Goal: Information Seeking & Learning: Learn about a topic

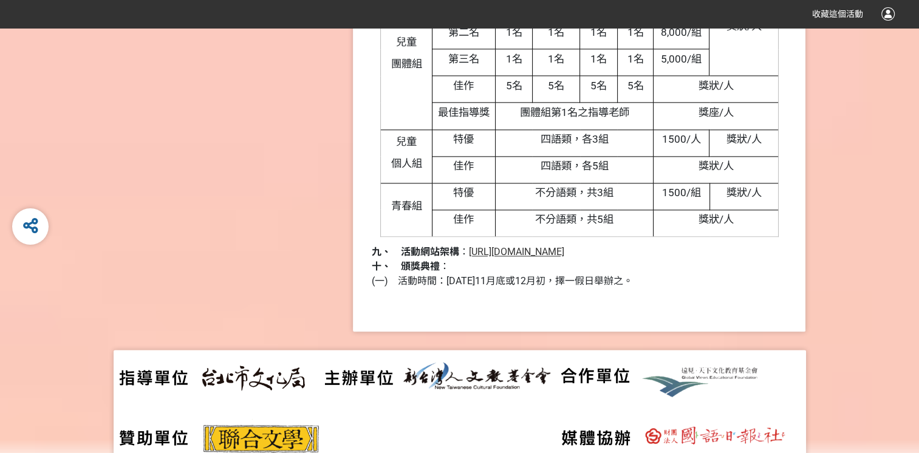
scroll to position [1657, 0]
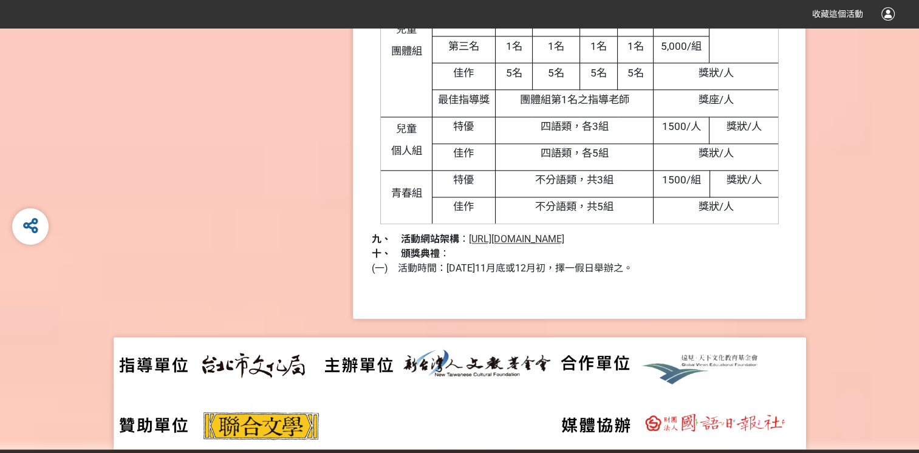
click at [482, 233] on span "[URL][DOMAIN_NAME]" at bounding box center [515, 239] width 95 height 12
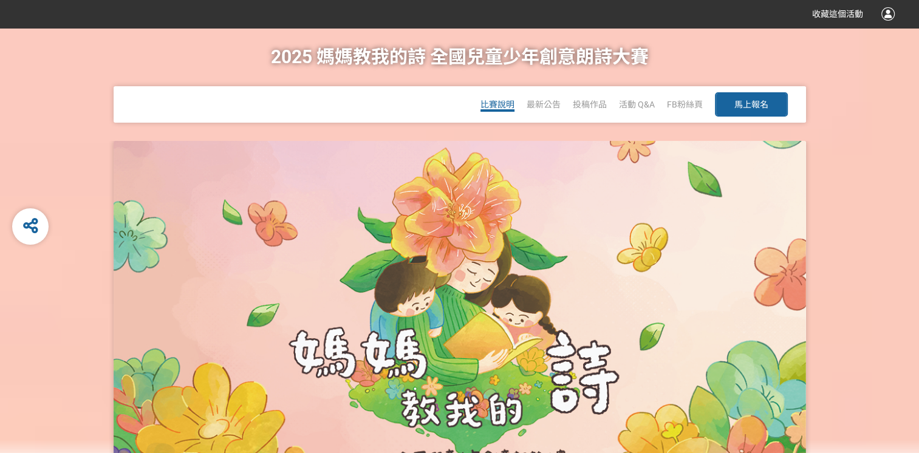
click at [496, 103] on span "比賽說明" at bounding box center [497, 105] width 34 height 10
click at [587, 106] on span "投稿作品" at bounding box center [590, 105] width 34 height 10
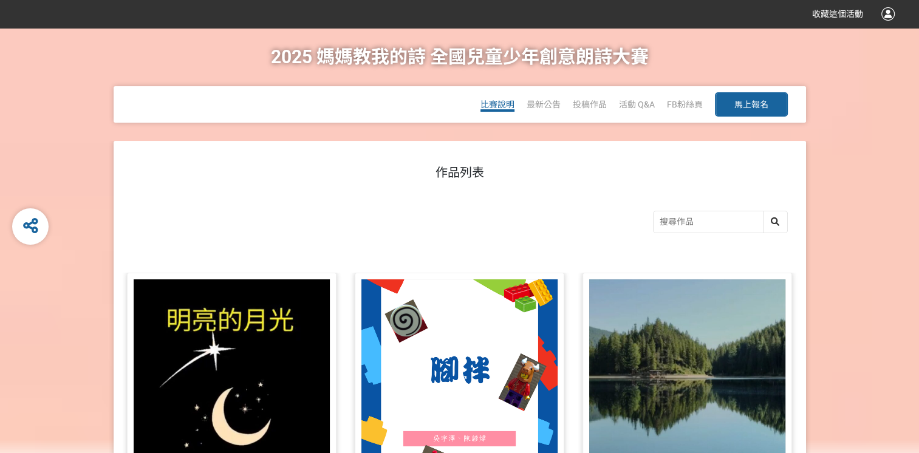
click at [504, 108] on span "比賽說明" at bounding box center [497, 105] width 34 height 10
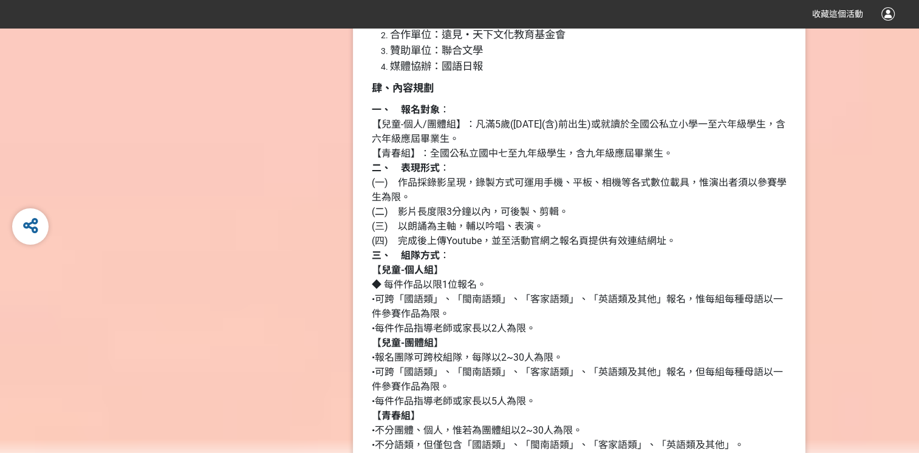
scroll to position [850, 0]
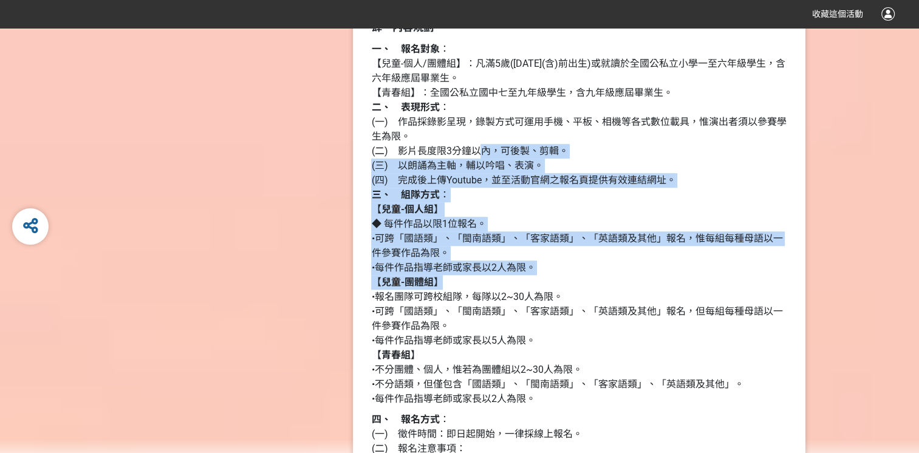
drag, startPoint x: 452, startPoint y: 151, endPoint x: 542, endPoint y: 281, distance: 157.6
click at [542, 281] on p "一、 報名對象 ： 【兒童-個人/團體組】：凡滿5歲(109年6月(含)前出生)或就讀於全國公私立小學一至六年級學生，含六年級應屆畢業生。 【青春組】：全國公…" at bounding box center [579, 224] width 416 height 364
drag, startPoint x: 542, startPoint y: 281, endPoint x: 520, endPoint y: 278, distance: 22.1
click at [520, 278] on p "一、 報名對象 ： 【兒童-個人/團體組】：凡滿5歲(109年6月(含)前出生)或就讀於全國公私立小學一至六年級學生，含六年級應屆畢業生。 【青春組】：全國公…" at bounding box center [579, 224] width 416 height 364
click at [499, 275] on p "一、 報名對象 ： 【兒童-個人/團體組】：凡滿5歲(109年6月(含)前出生)或就讀於全國公私立小學一至六年級學生，含六年級應屆畢業生。 【青春組】：全國公…" at bounding box center [579, 224] width 416 height 364
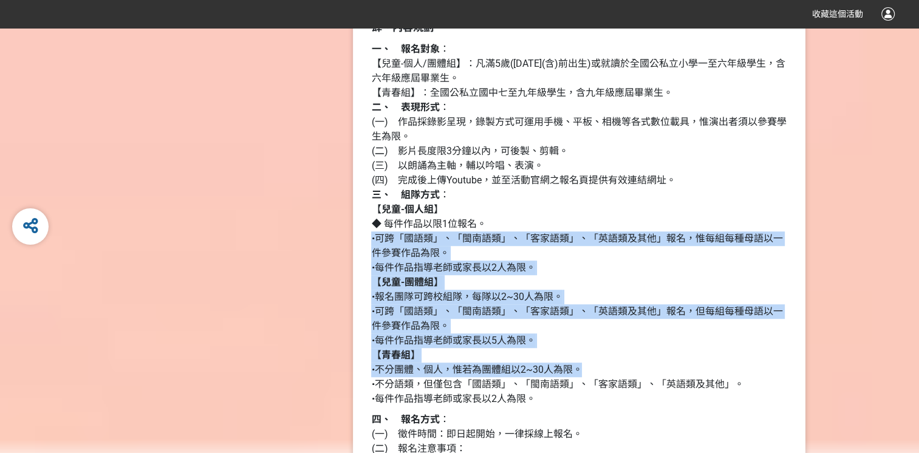
drag, startPoint x: 473, startPoint y: 259, endPoint x: 552, endPoint y: 370, distance: 135.5
click at [552, 370] on p "一、 報名對象 ： 【兒童-個人/團體組】：凡滿5歲(109年6月(含)前出生)或就讀於全國公私立小學一至六年級學生，含六年級應屆畢業生。 【青春組】：全國公…" at bounding box center [579, 224] width 416 height 364
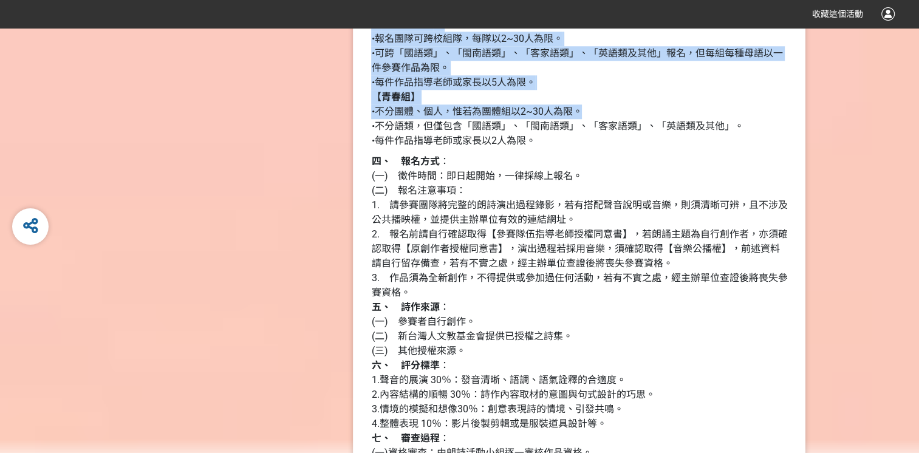
scroll to position [1154, 0]
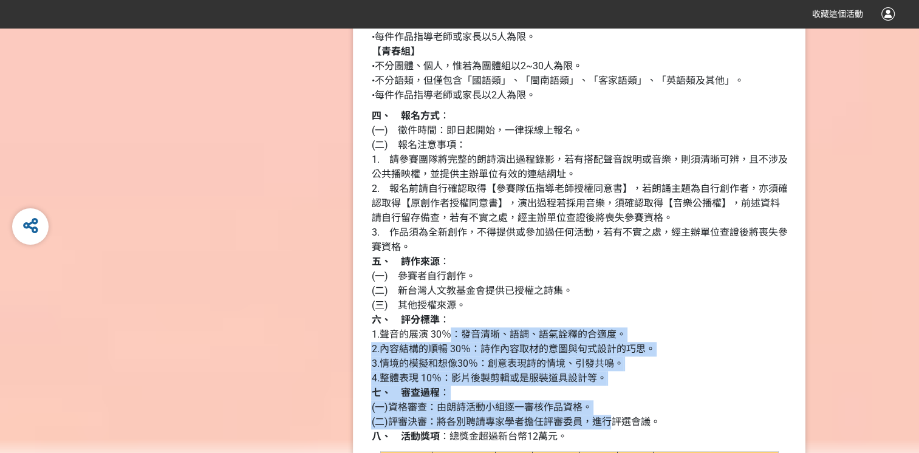
drag, startPoint x: 433, startPoint y: 328, endPoint x: 583, endPoint y: 415, distance: 172.8
click at [583, 415] on p "四、 報名方式 ： (一) 徵件時間：即日起開始，一律採線上報名。 (二) 報名注意事項： 1. 請參賽團隊將完整的朗詩演出過程錄影，若有搭配聲音說明或音樂，…" at bounding box center [579, 276] width 416 height 335
drag, startPoint x: 583, startPoint y: 415, endPoint x: 570, endPoint y: 405, distance: 15.9
click at [570, 405] on span "(一)資格審查：由朗詩活動小組逐一審核作品資格。" at bounding box center [481, 408] width 220 height 12
click at [518, 384] on span "4.整體表現 10％：影片後製剪輯或是服裝道具設計等。" at bounding box center [488, 378] width 235 height 12
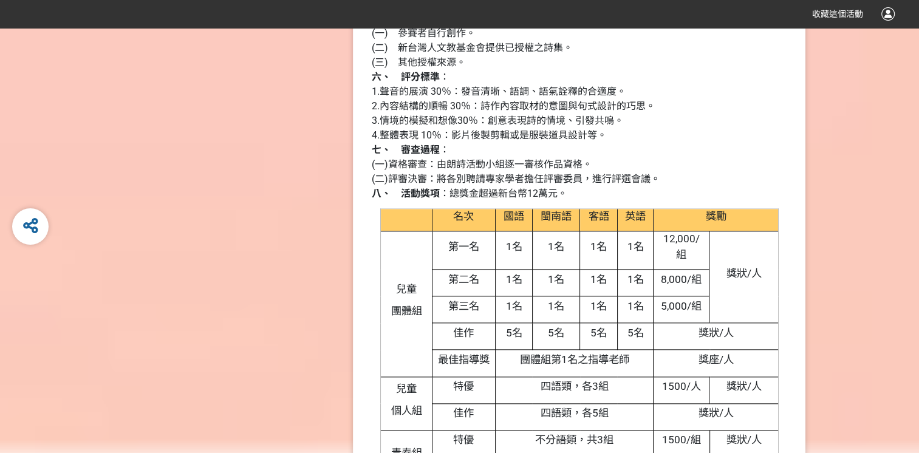
scroll to position [1640, 0]
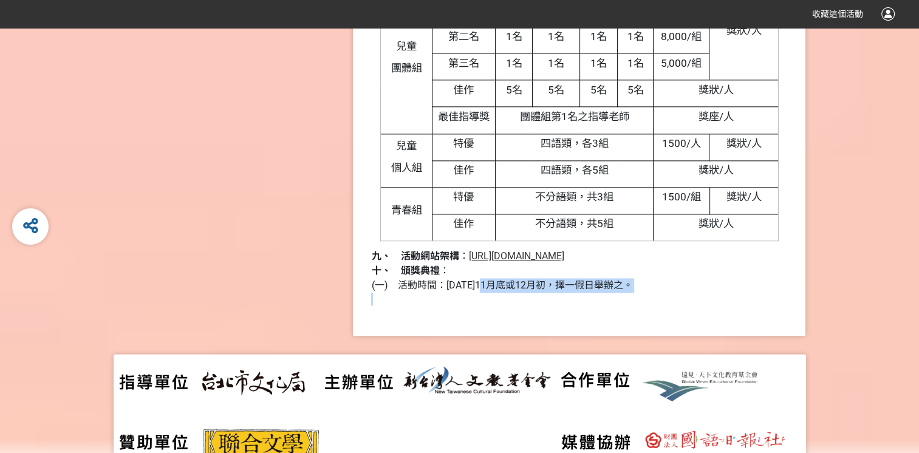
drag, startPoint x: 473, startPoint y: 268, endPoint x: 588, endPoint y: 298, distance: 118.5
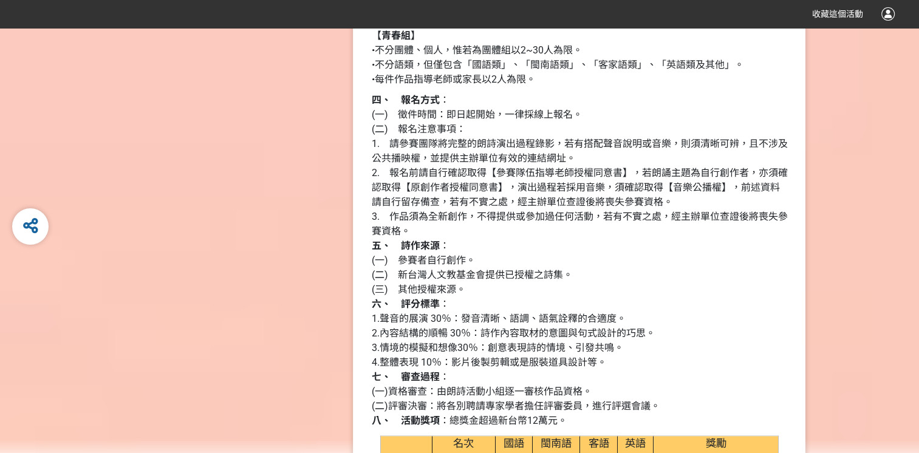
scroll to position [1171, 0]
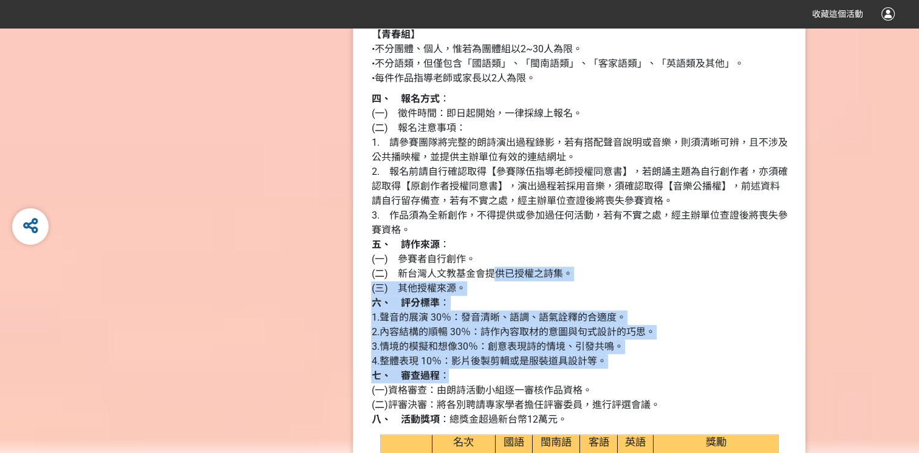
drag, startPoint x: 461, startPoint y: 275, endPoint x: 554, endPoint y: 376, distance: 137.1
click at [554, 376] on p "四、 報名方式 ： (一) 徵件時間：即日起開始，一律採線上報名。 (二) 報名注意事項： 1. 請參賽團隊將完整的朗詩演出過程錄影，若有搭配聲音說明或音樂，…" at bounding box center [579, 259] width 416 height 335
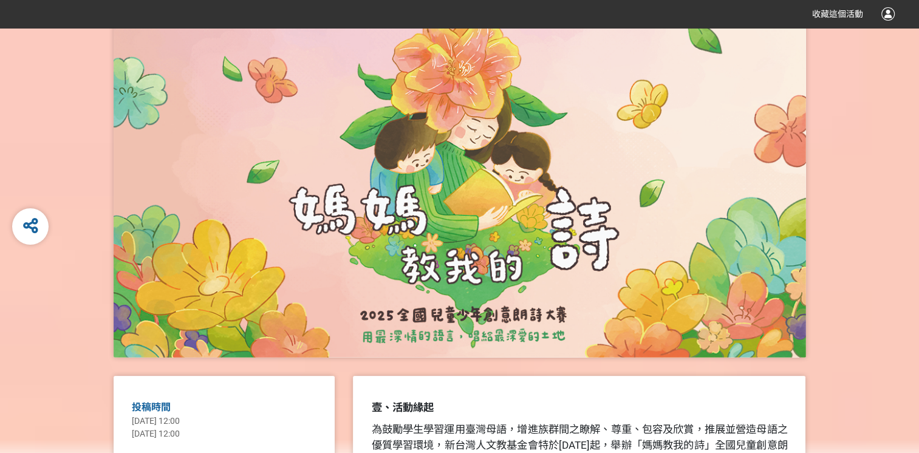
scroll to position [0, 0]
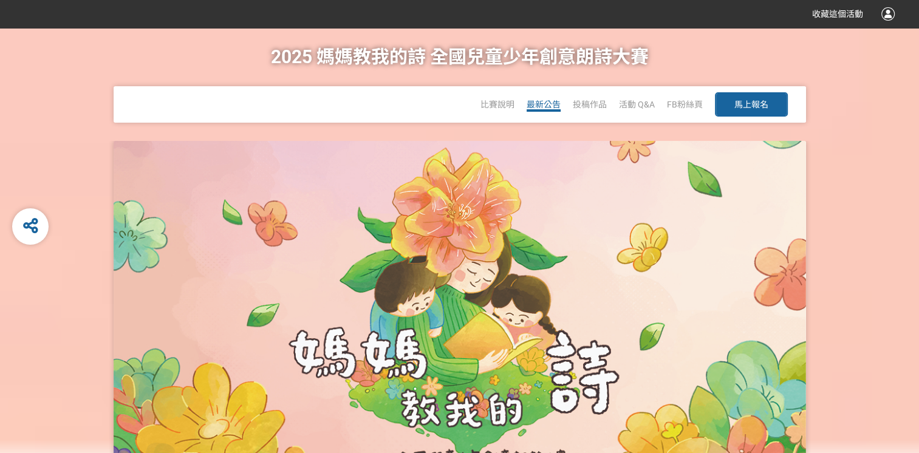
click at [542, 104] on span "最新公告" at bounding box center [544, 105] width 34 height 10
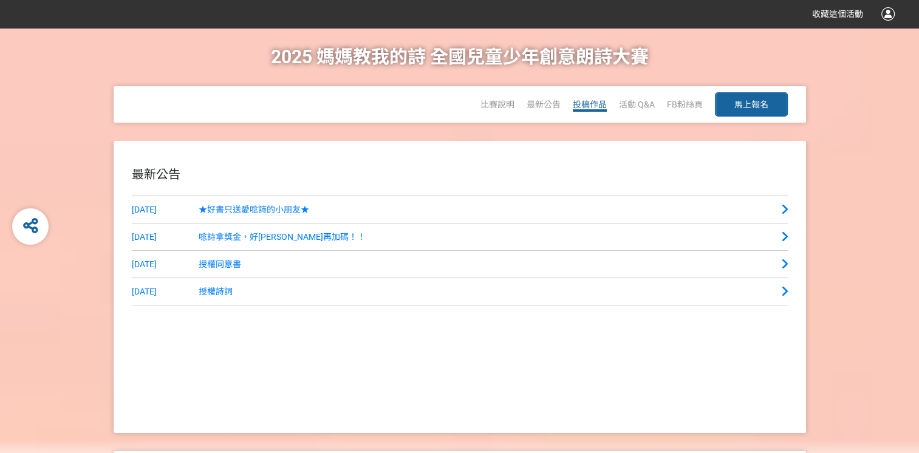
click at [589, 102] on span "投稿作品" at bounding box center [590, 105] width 34 height 10
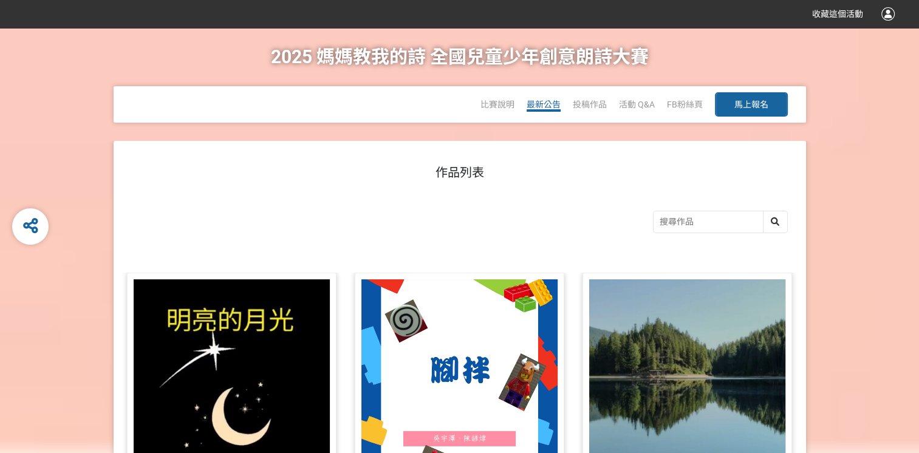
click at [535, 103] on span "最新公告" at bounding box center [544, 105] width 34 height 10
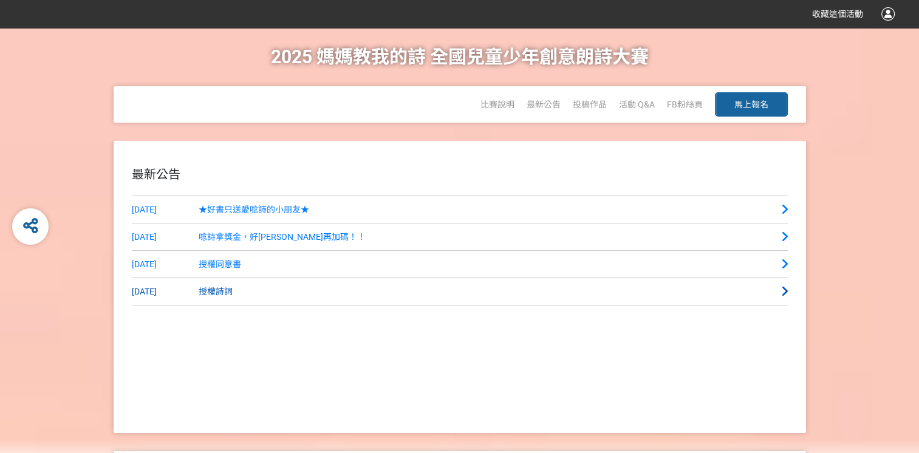
click at [225, 292] on span "授權詩詞" at bounding box center [216, 292] width 34 height 10
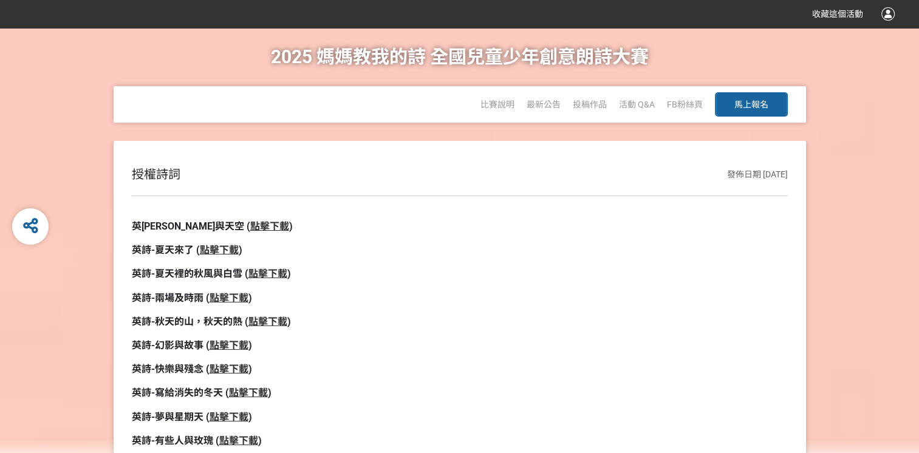
click at [406, 436] on h3 "英詩-有些人與玫瑰 ( 點擊下載 )" at bounding box center [460, 441] width 656 height 12
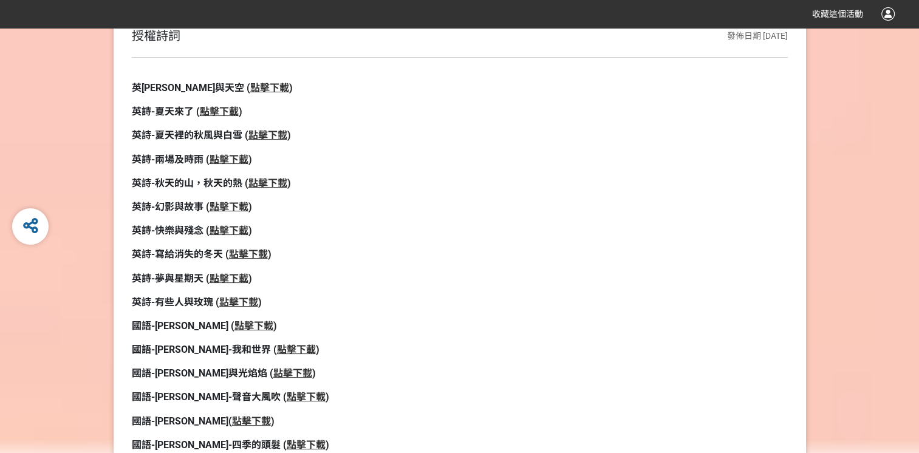
scroll to position [182, 0]
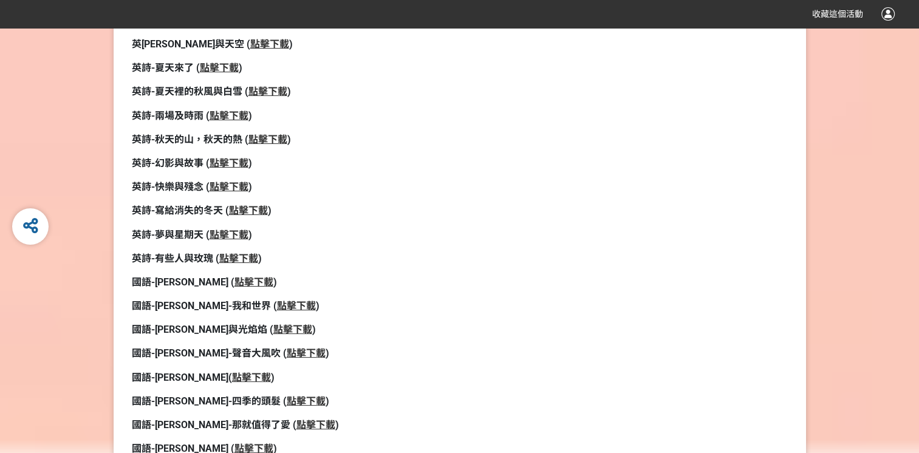
click at [234, 283] on strong "點擊下載" at bounding box center [253, 282] width 39 height 12
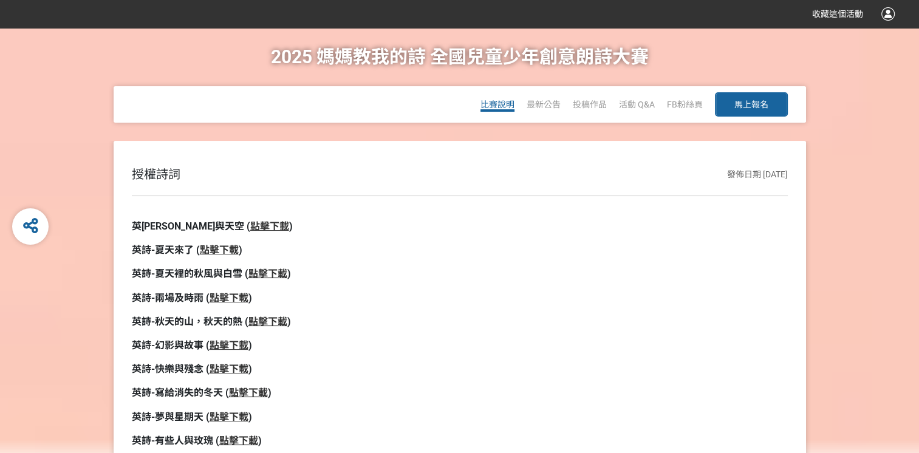
click at [508, 106] on span "比賽說明" at bounding box center [497, 105] width 34 height 10
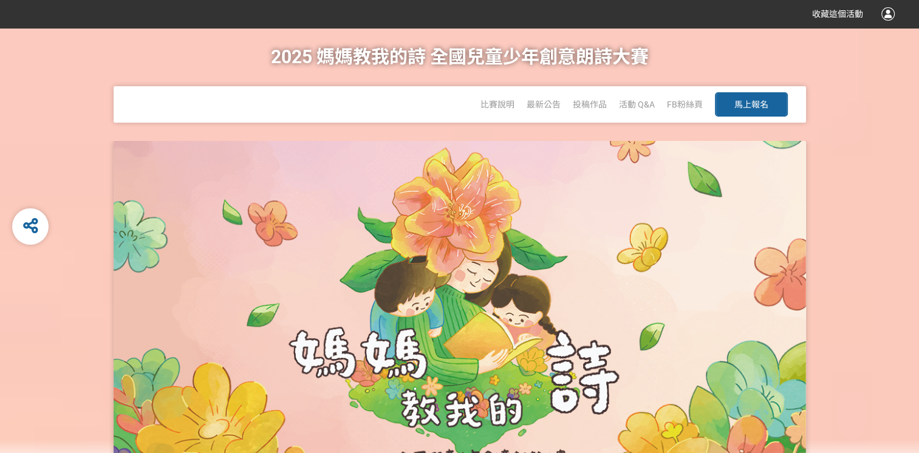
click at [593, 94] on div "投稿作品" at bounding box center [590, 104] width 34 height 36
click at [590, 103] on span "投稿作品" at bounding box center [590, 105] width 34 height 10
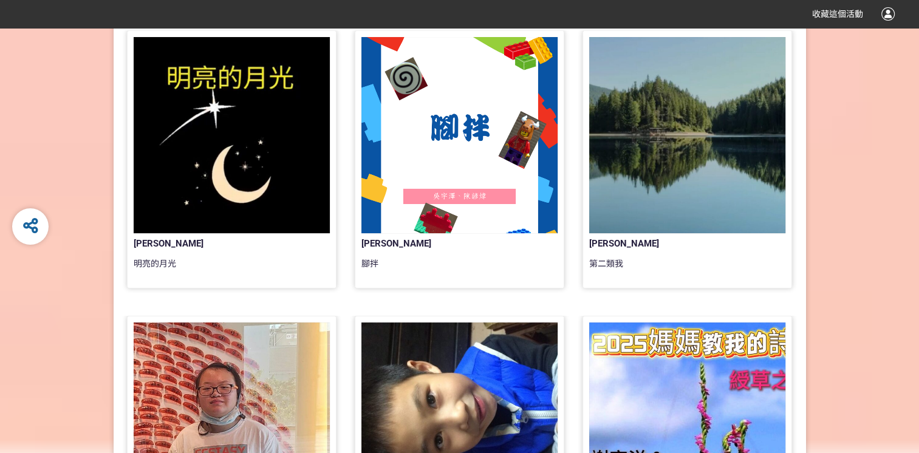
scroll to position [243, 0]
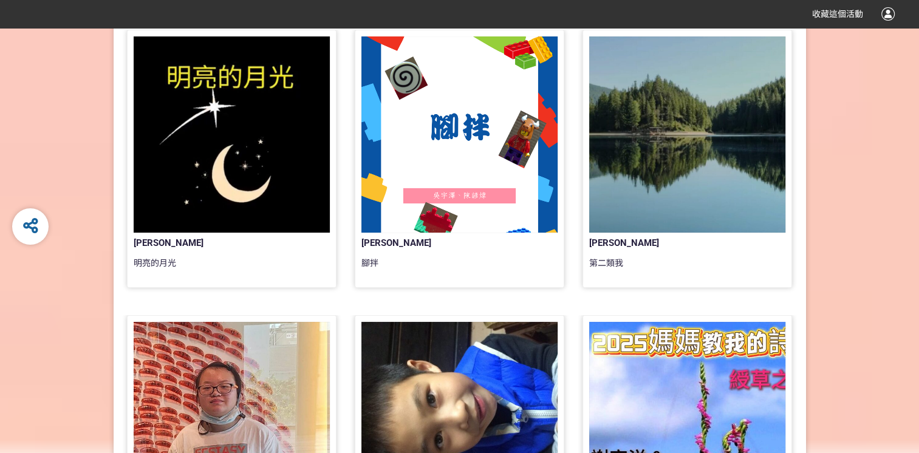
click at [635, 183] on div at bounding box center [687, 134] width 196 height 196
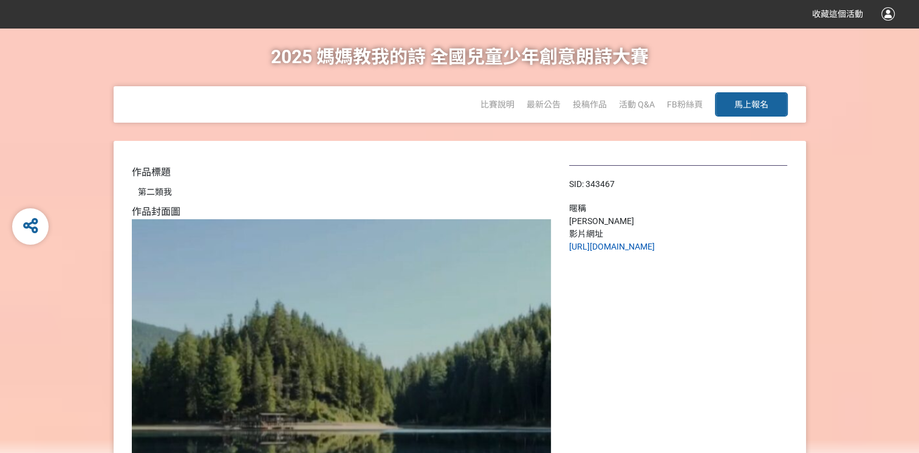
click at [578, 248] on link "https://www.facebook.com/share/v/17D9YL6fNQ/" at bounding box center [612, 247] width 86 height 10
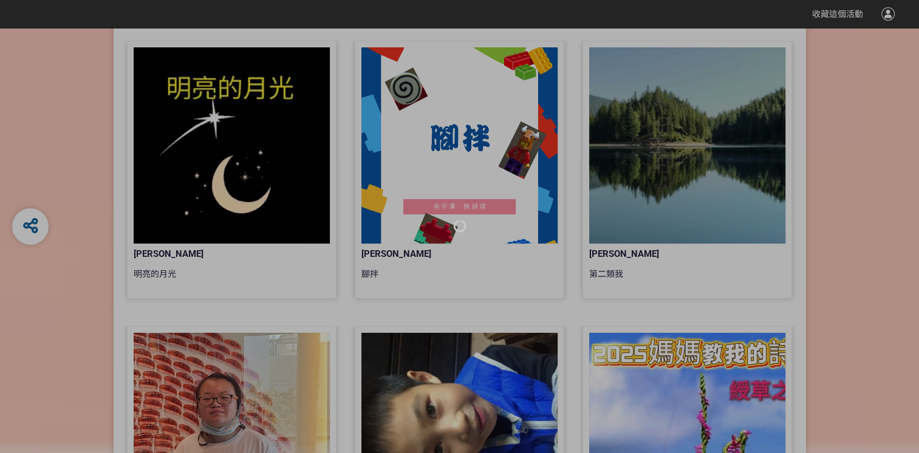
scroll to position [243, 0]
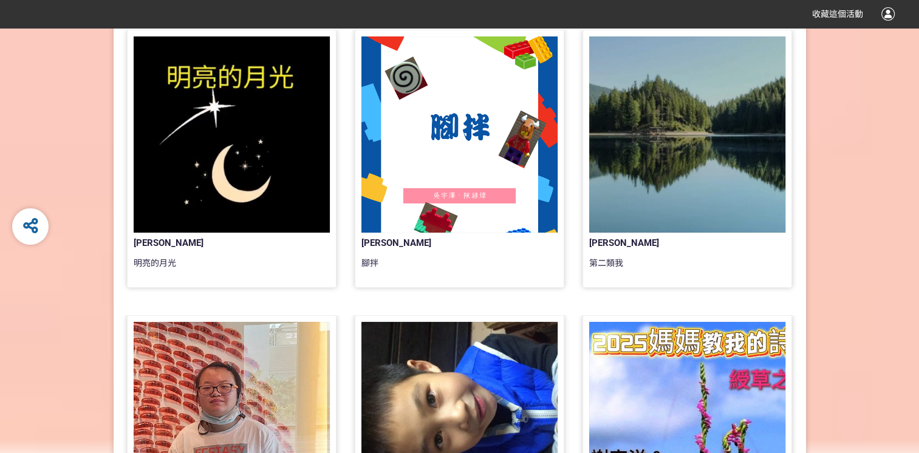
click at [481, 162] on div at bounding box center [459, 134] width 196 height 196
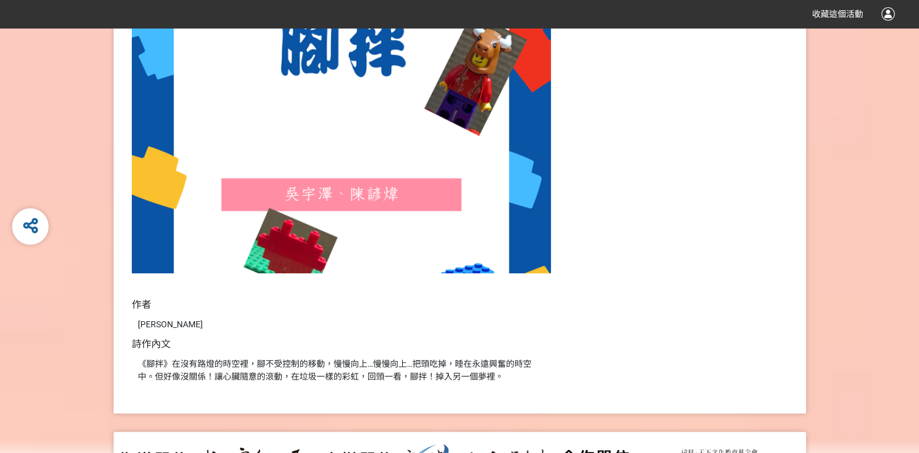
scroll to position [425, 0]
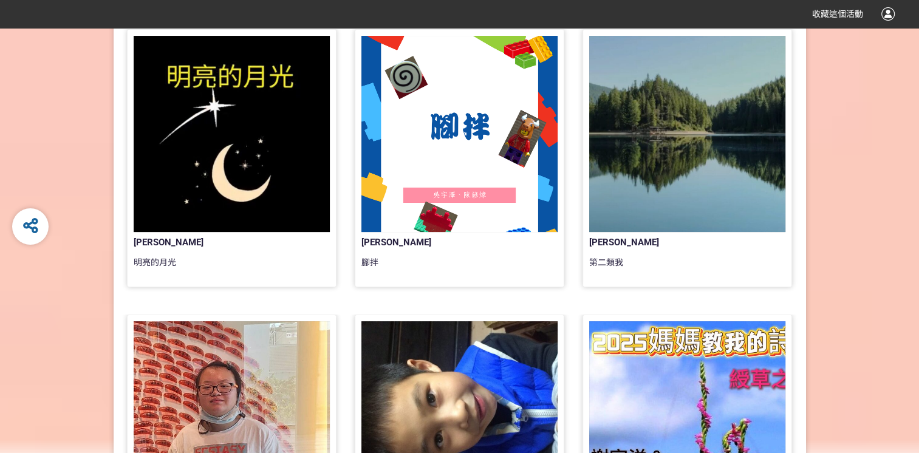
scroll to position [243, 0]
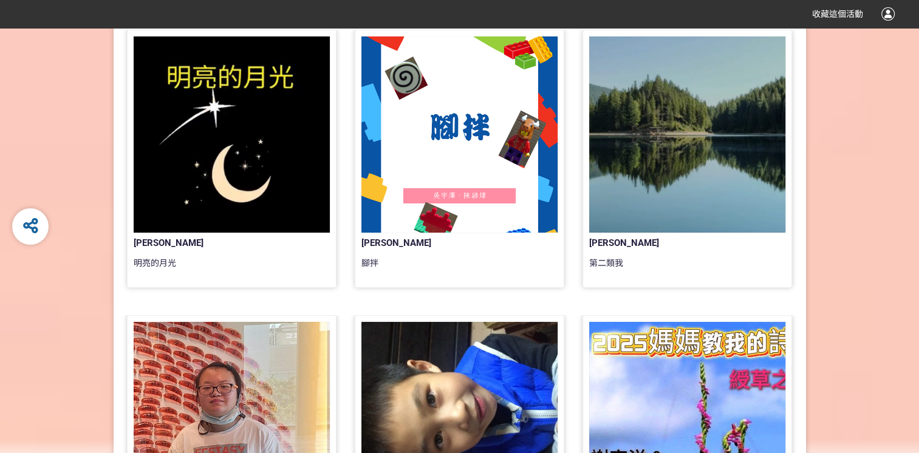
click at [242, 192] on div at bounding box center [232, 134] width 196 height 196
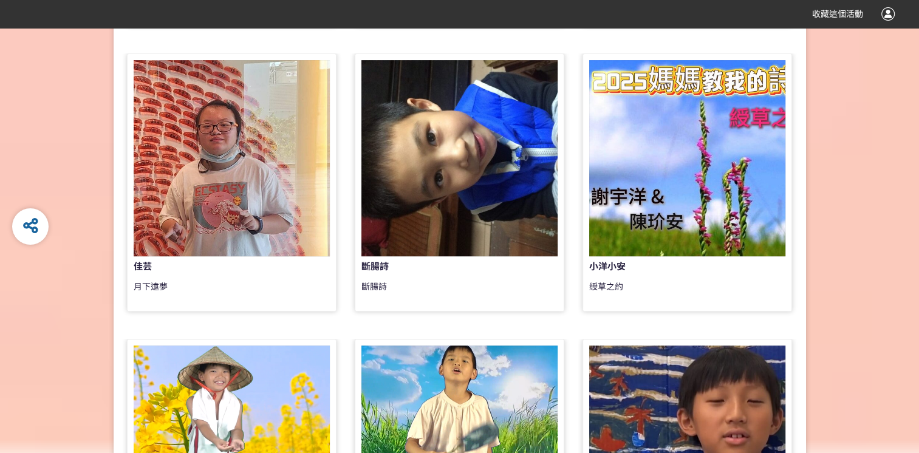
scroll to position [547, 0]
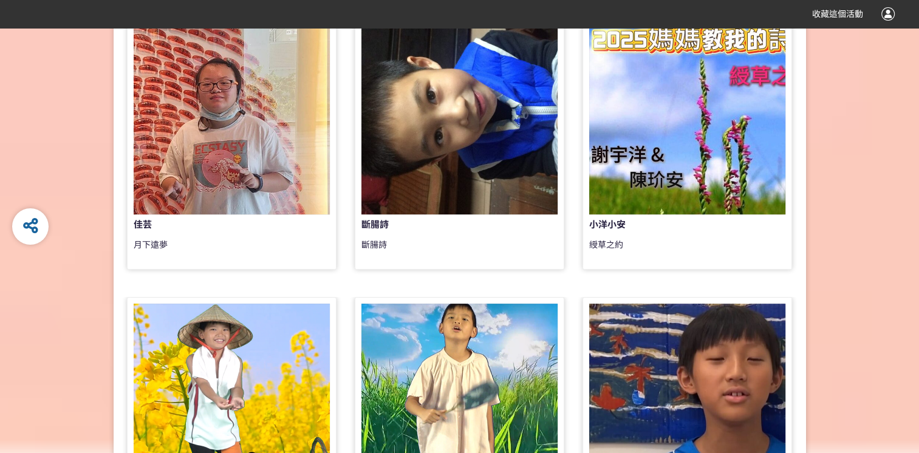
click at [628, 157] on div at bounding box center [687, 116] width 196 height 196
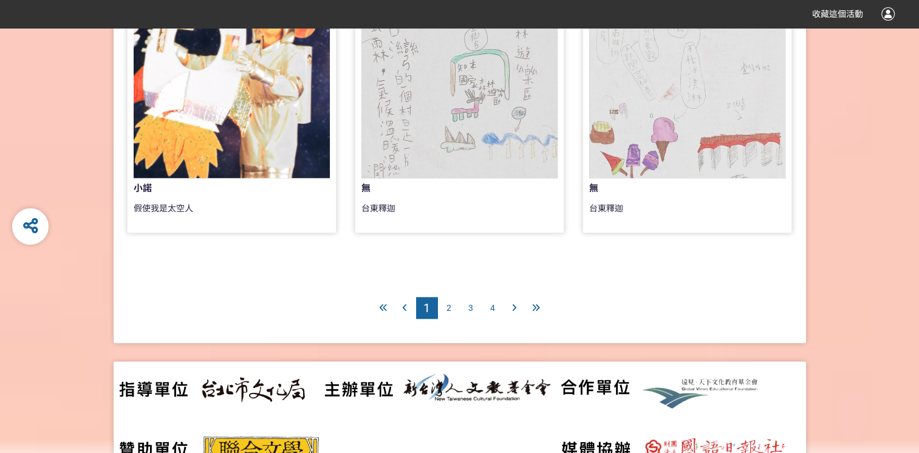
click at [450, 311] on span "2" at bounding box center [448, 308] width 5 height 10
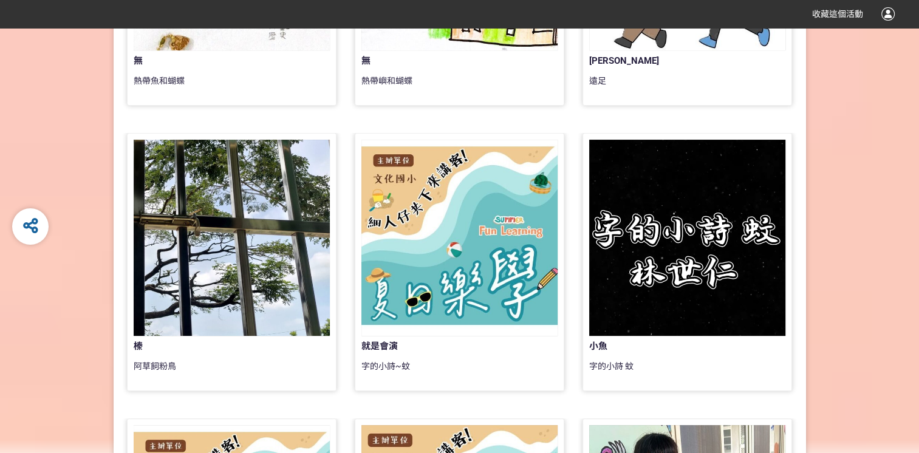
scroll to position [486, 0]
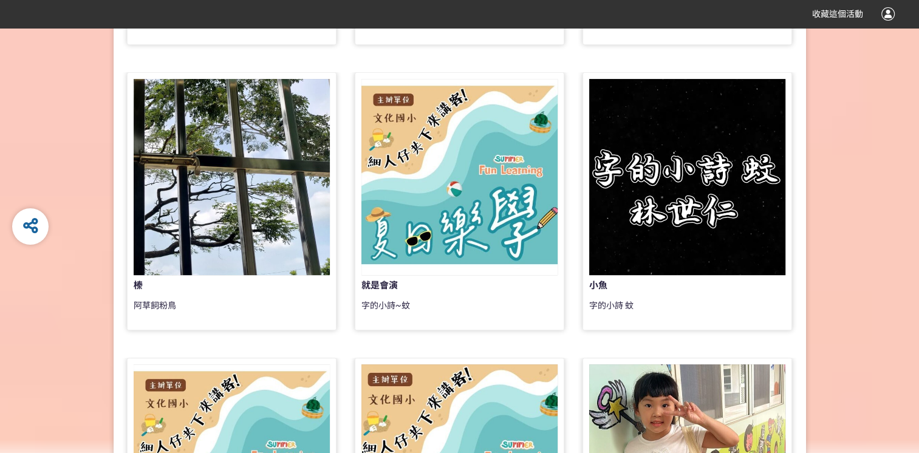
click at [406, 239] on div at bounding box center [459, 177] width 196 height 196
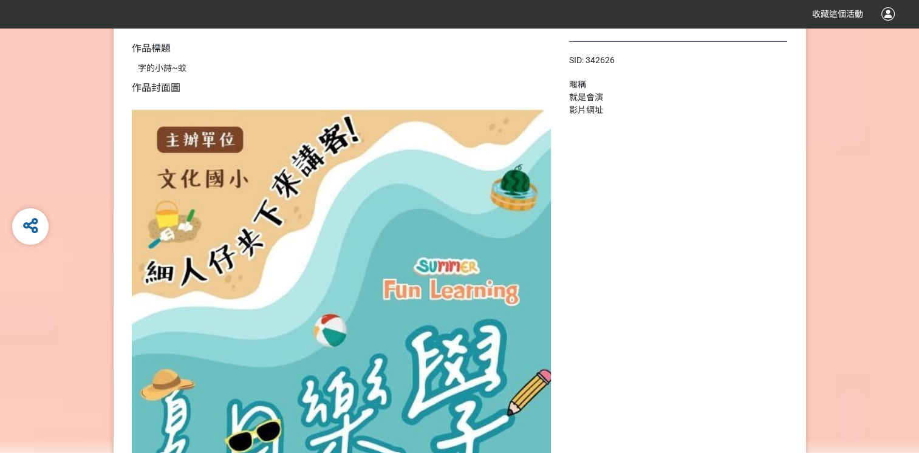
scroll to position [121, 0]
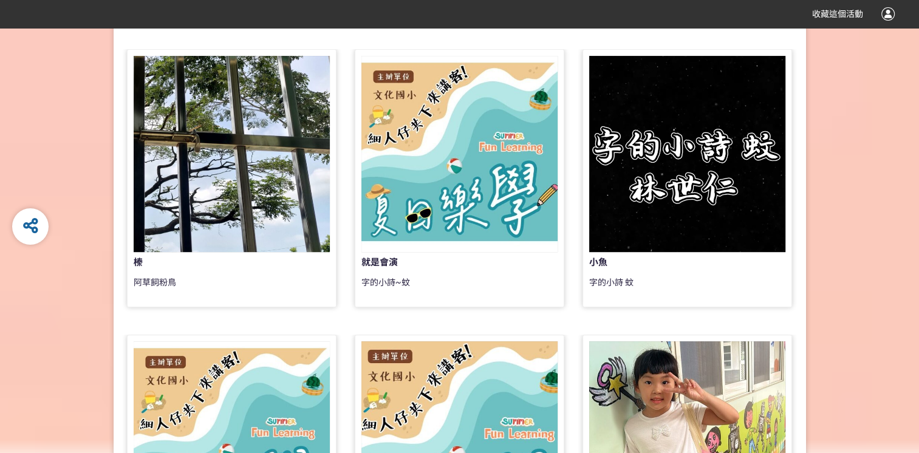
scroll to position [547, 0]
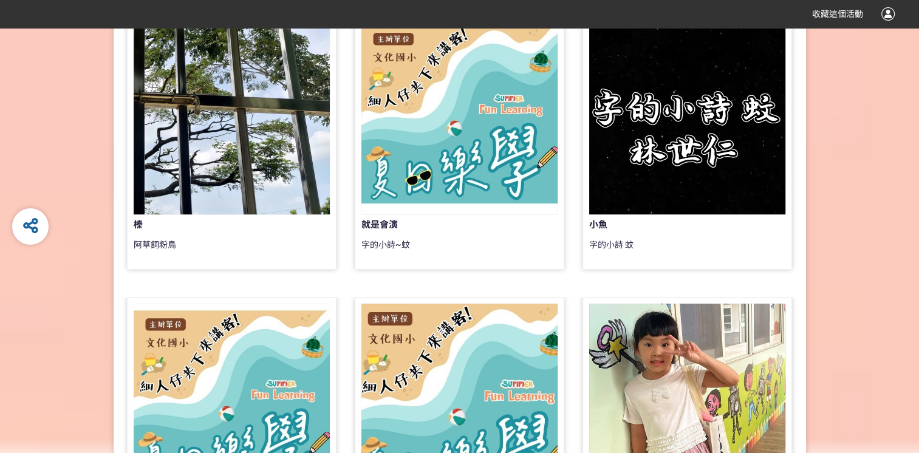
click at [660, 162] on div at bounding box center [687, 116] width 196 height 196
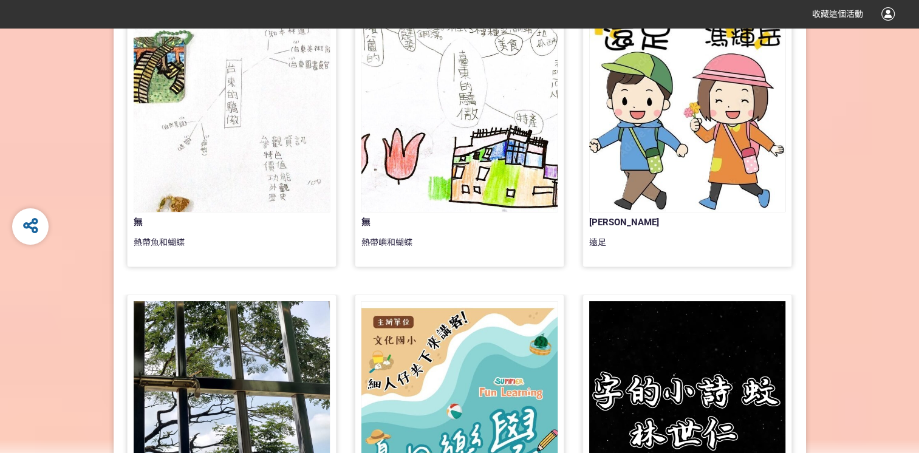
scroll to position [243, 0]
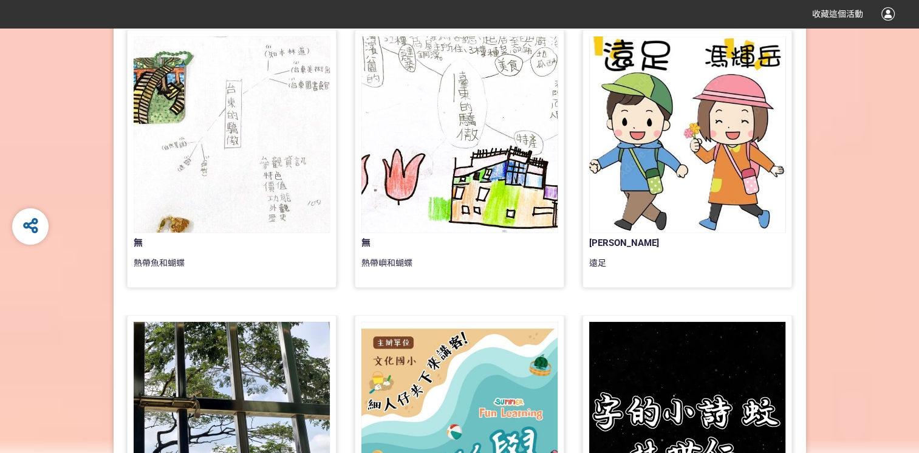
click at [702, 149] on div at bounding box center [687, 134] width 196 height 196
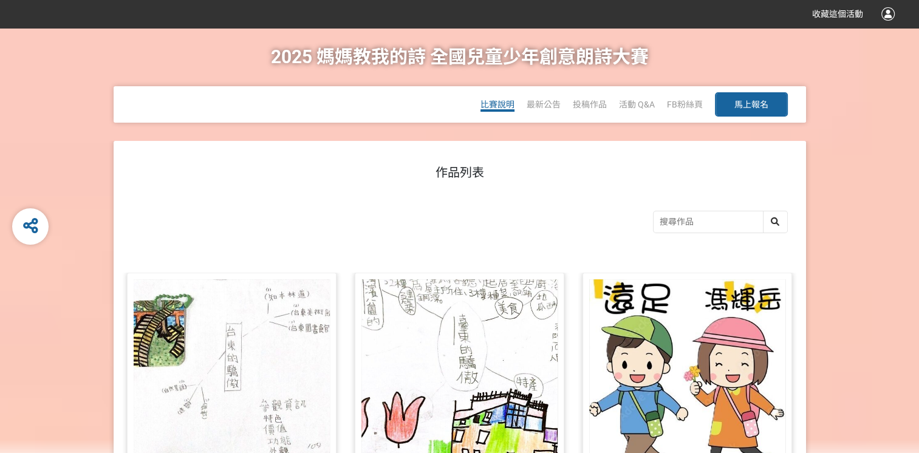
click at [488, 100] on span "比賽說明" at bounding box center [497, 105] width 34 height 10
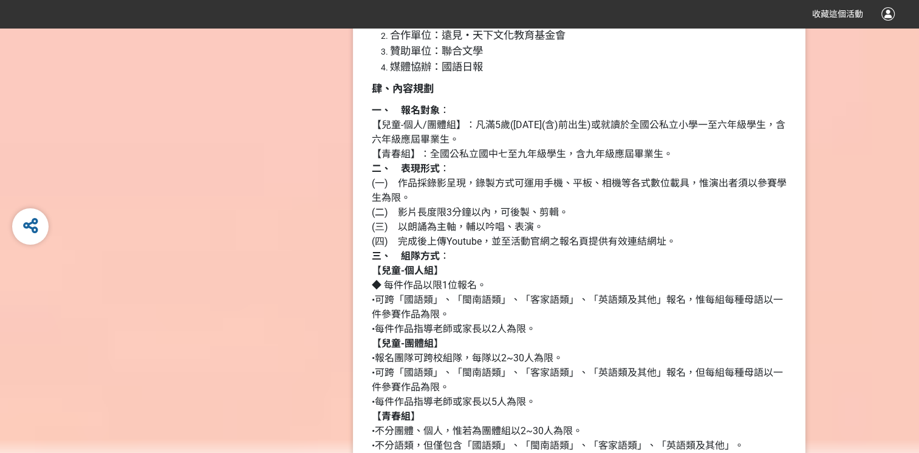
scroll to position [790, 0]
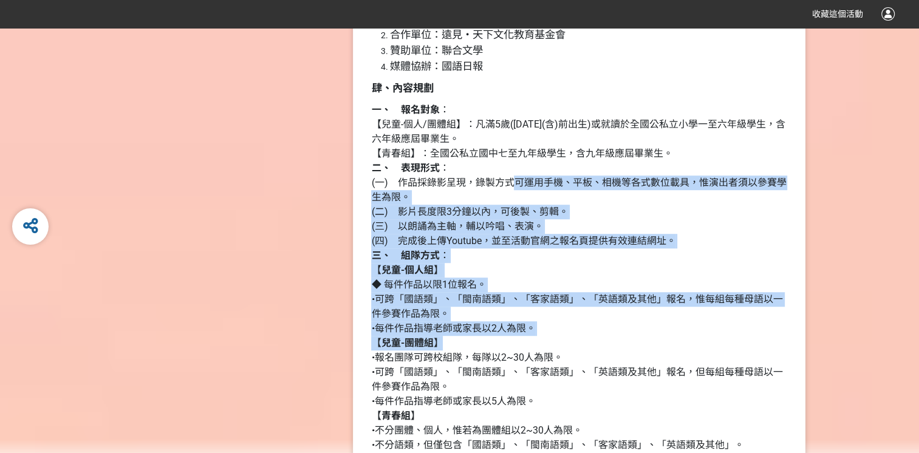
drag, startPoint x: 500, startPoint y: 179, endPoint x: 620, endPoint y: 339, distance: 200.1
click at [620, 339] on p "一、 報名對象 ： 【兒童-個人/團體組】：凡滿5歲(109年6月(含)前出生)或就讀於全國公私立小學一至六年級學生，含六年級應屆畢業生。 【青春組】：全國公…" at bounding box center [579, 285] width 416 height 364
drag, startPoint x: 620, startPoint y: 339, endPoint x: 518, endPoint y: 326, distance: 102.2
click at [518, 326] on span "•每件作品指導老師或家長以2人為限。" at bounding box center [453, 329] width 164 height 12
click at [484, 316] on p "一、 報名對象 ： 【兒童-個人/團體組】：凡滿5歲(109年6月(含)前出生)或就讀於全國公私立小學一至六年級學生，含六年級應屆畢業生。 【青春組】：全國公…" at bounding box center [579, 285] width 416 height 364
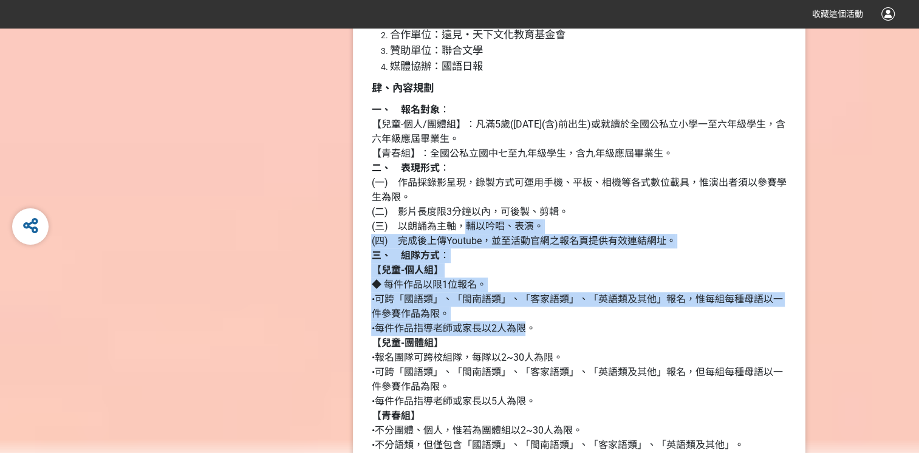
drag, startPoint x: 434, startPoint y: 224, endPoint x: 502, endPoint y: 323, distance: 120.1
click at [502, 323] on p "一、 報名對象 ： 【兒童-個人/團體組】：凡滿5歲(109年6月(含)前出生)或就讀於全國公私立小學一至六年級學生，含六年級應屆畢業生。 【青春組】：全國公…" at bounding box center [579, 285] width 416 height 364
click at [502, 323] on span "•每件作品指導老師或家長以2人為限。" at bounding box center [453, 329] width 164 height 12
click at [464, 317] on p "一、 報名對象 ： 【兒童-個人/團體組】：凡滿5歲(109年6月(含)前出生)或就讀於全國公私立小學一至六年級學生，含六年級應屆畢業生。 【青春組】：全國公…" at bounding box center [579, 285] width 416 height 364
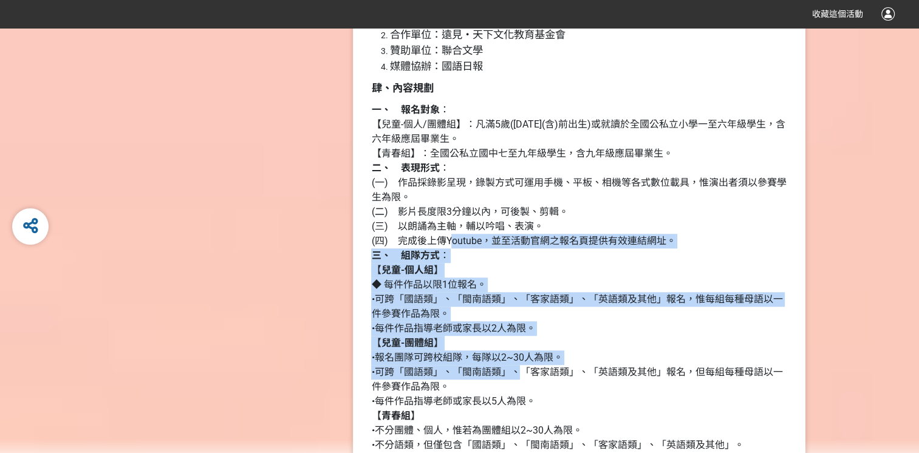
drag, startPoint x: 428, startPoint y: 244, endPoint x: 494, endPoint y: 366, distance: 138.9
click at [494, 366] on p "一、 報名對象 ： 【兒童-個人/團體組】：凡滿5歲(109年6月(含)前出生)或就讀於全國公私立小學一至六年級學生，含六年級應屆畢業生。 【青春組】：全國公…" at bounding box center [579, 285] width 416 height 364
click at [491, 364] on p "一、 報名對象 ： 【兒童-個人/團體組】：凡滿5歲(109年6月(含)前出生)或就讀於全國公私立小學一至六年級學生，含六年級應屆畢業生。 【青春組】：全國公…" at bounding box center [579, 285] width 416 height 364
click at [488, 360] on span "•報名團隊可跨校組隊，每隊以2~30人為限。" at bounding box center [466, 358] width 191 height 12
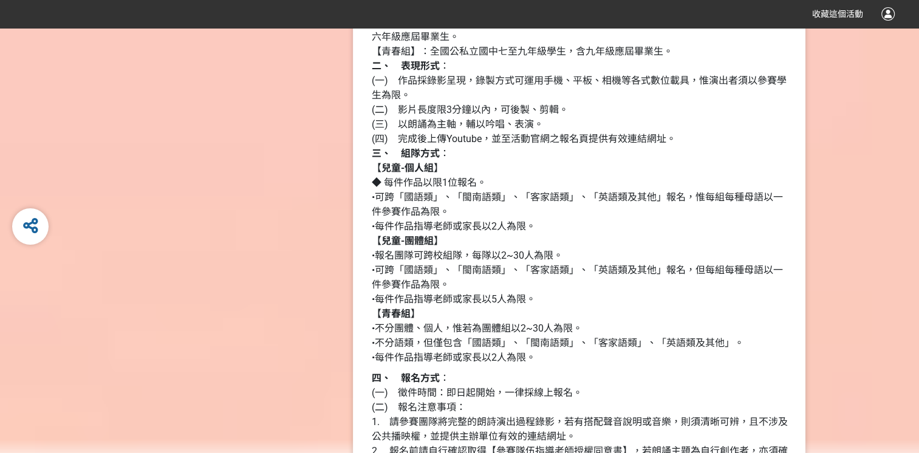
scroll to position [911, 0]
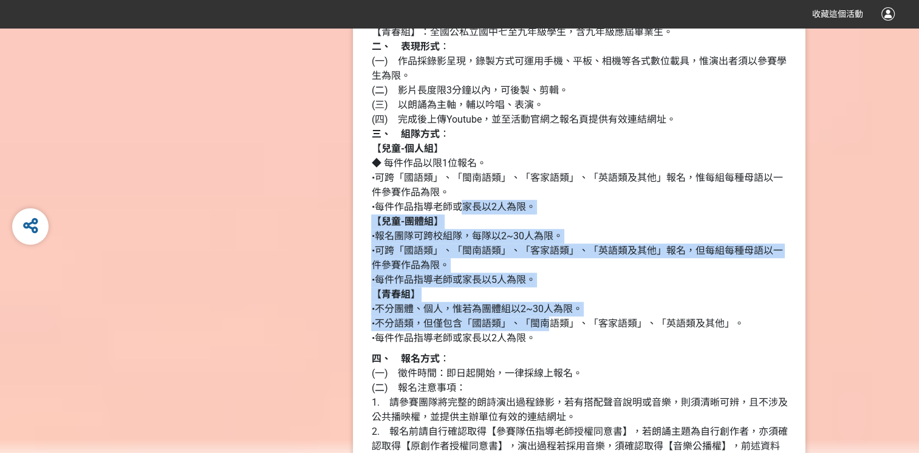
drag, startPoint x: 445, startPoint y: 201, endPoint x: 522, endPoint y: 327, distance: 148.0
click at [522, 327] on p "一、 報名對象 ： 【兒童-個人/團體組】：凡滿5歲(109年6月(含)前出生)或就讀於全國公私立小學一至六年級學生，含六年級應屆畢業生。 【青春組】：全國公…" at bounding box center [579, 163] width 416 height 364
drag, startPoint x: 522, startPoint y: 327, endPoint x: 497, endPoint y: 322, distance: 25.5
click at [497, 322] on span "•不分語類，但僅包含「國語類」、「閩南語類」、「客家語類」、「英語類及其他」。" at bounding box center [557, 324] width 372 height 12
click at [445, 298] on p "一、 報名對象 ： 【兒童-個人/團體組】：凡滿5歲(109年6月(含)前出生)或就讀於全國公私立小學一至六年級學生，含六年級應屆畢業生。 【青春組】：全國公…" at bounding box center [579, 163] width 416 height 364
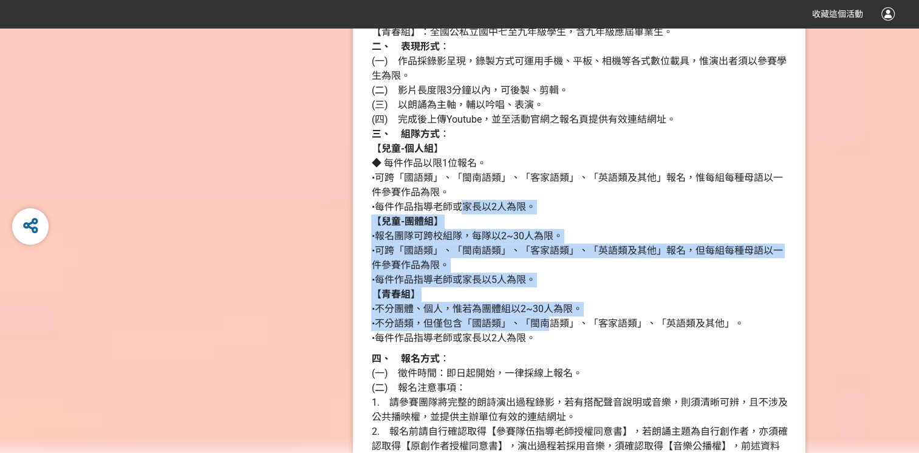
click at [414, 234] on span "•報名團隊可跨校組隊，每隊以2~30人為限。" at bounding box center [466, 236] width 191 height 12
click at [400, 232] on span "•報名團隊可跨校組隊，每隊以2~30人為限。" at bounding box center [466, 236] width 191 height 12
click at [425, 238] on span "•報名團隊可跨校組隊，每隊以2~30人為限。" at bounding box center [466, 236] width 191 height 12
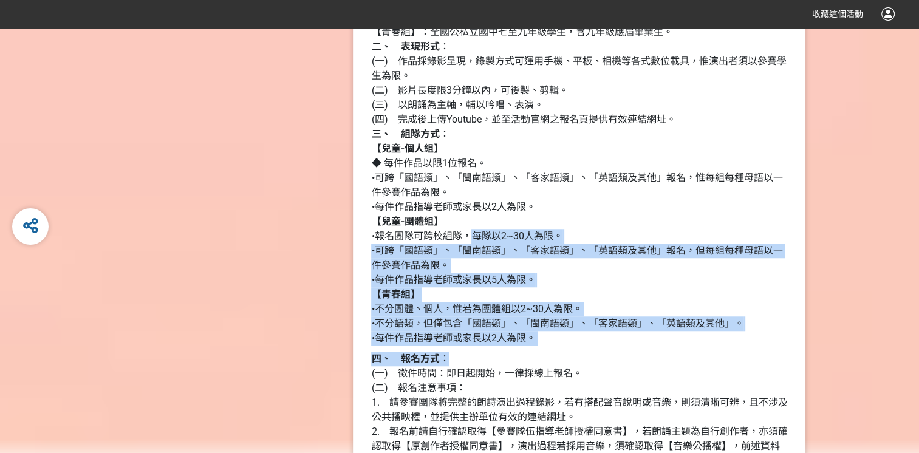
drag, startPoint x: 446, startPoint y: 232, endPoint x: 569, endPoint y: 356, distance: 174.4
click at [569, 356] on div "壹、活動緣起 為鼓勵學生學習運用臺灣母語，增進族群間之瞭解、尊重、包容及欣賞，推展並營造母語之優質學習環境，新台灣人文教基金會特於2011年起，舉辦「媽媽教我…" at bounding box center [579, 337] width 416 height 1408
drag, startPoint x: 569, startPoint y: 356, endPoint x: 457, endPoint y: 332, distance: 114.4
click at [457, 332] on span "•每件作品指導老師或家長以2人為限。" at bounding box center [453, 338] width 164 height 12
click at [397, 322] on span "•不分語類，但僅包含「國語類」、「閩南語類」、「客家語類」、「英語類及其他」。" at bounding box center [557, 324] width 372 height 12
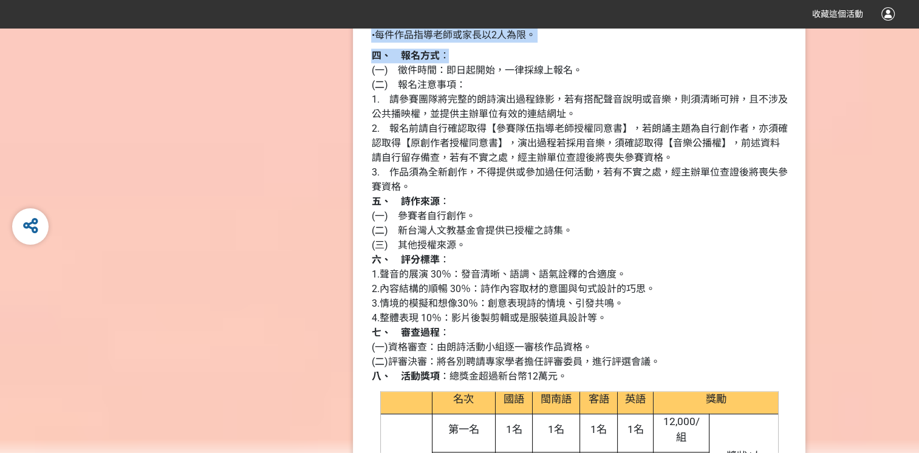
scroll to position [1215, 0]
click at [440, 287] on span "2.內容結構的順暢 30％：詩作內容取材的意圖與句式設計的巧思。" at bounding box center [513, 288] width 284 height 12
drag, startPoint x: 457, startPoint y: 255, endPoint x: 622, endPoint y: 352, distance: 191.4
click at [622, 352] on p "四、 報名方式 ： (一) 徵件時間：即日起開始，一律採線上報名。 (二) 報名注意事項： 1. 請參賽團隊將完整的朗詩演出過程錄影，若有搭配聲音說明或音樂，…" at bounding box center [579, 215] width 416 height 335
drag, startPoint x: 622, startPoint y: 352, endPoint x: 514, endPoint y: 350, distance: 107.5
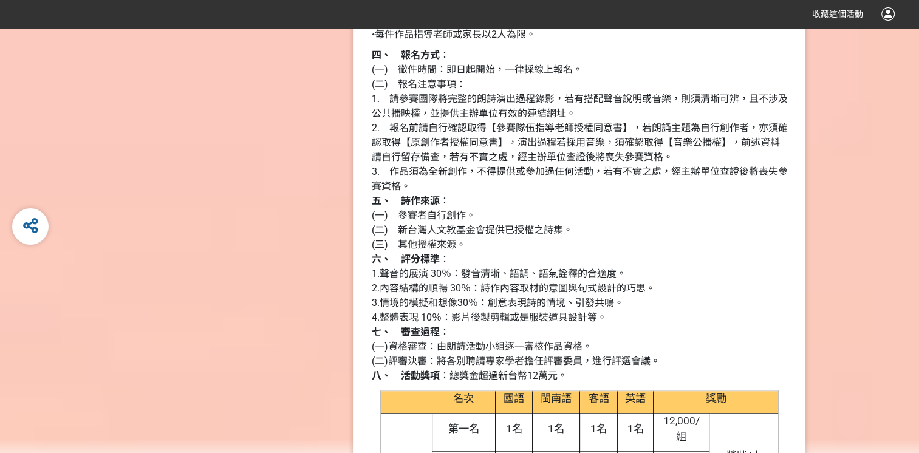
click at [514, 350] on span "(一)資格審查：由朗詩活動小組逐一審核作品資格。" at bounding box center [481, 347] width 220 height 12
click at [496, 353] on p "四、 報名方式 ： (一) 徵件時間：即日起開始，一律採線上報名。 (二) 報名注意事項： 1. 請參賽團隊將完整的朗詩演出過程錄影，若有搭配聲音說明或音樂，…" at bounding box center [579, 215] width 416 height 335
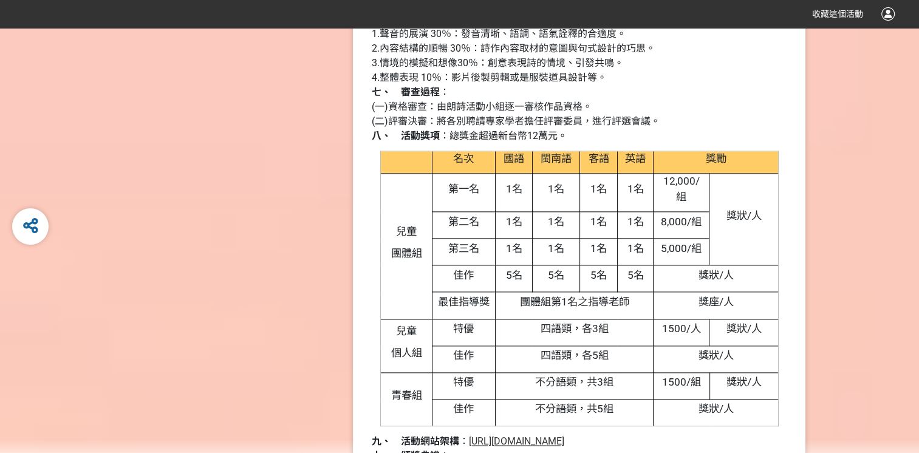
scroll to position [1458, 0]
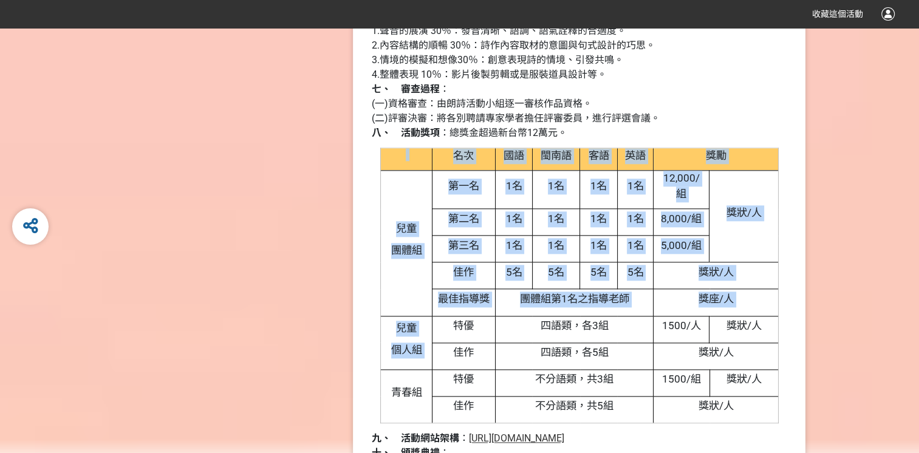
drag, startPoint x: 456, startPoint y: 310, endPoint x: 795, endPoint y: 392, distance: 348.6
drag, startPoint x: 795, startPoint y: 392, endPoint x: 751, endPoint y: 380, distance: 44.6
click at [755, 396] on td "獎狀/人" at bounding box center [716, 409] width 125 height 27
click at [710, 369] on td "獎狀/人" at bounding box center [744, 382] width 69 height 27
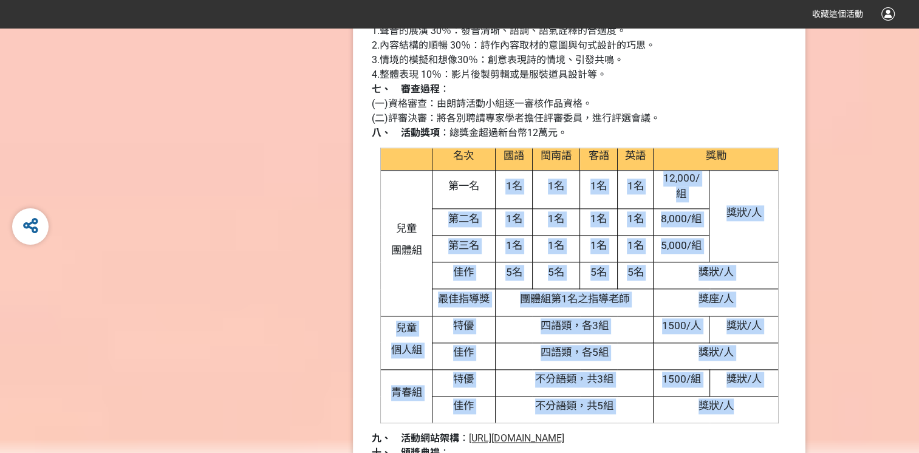
drag, startPoint x: 508, startPoint y: 184, endPoint x: 740, endPoint y: 390, distance: 310.7
click at [740, 390] on tbody "名次 國語 閩南語 客語 英語 獎勵 兒童 團體組 第一名 1名 1名 1名 1名 12,000/組 獎狀/人 第二名 1名 1名 1名 1名 8,000/組…" at bounding box center [580, 285] width 398 height 275
drag, startPoint x: 740, startPoint y: 390, endPoint x: 587, endPoint y: 371, distance: 154.3
click at [612, 377] on td "不分語類，共3組" at bounding box center [574, 382] width 158 height 27
click at [527, 372] on p "不分語類，共3組" at bounding box center [574, 380] width 149 height 16
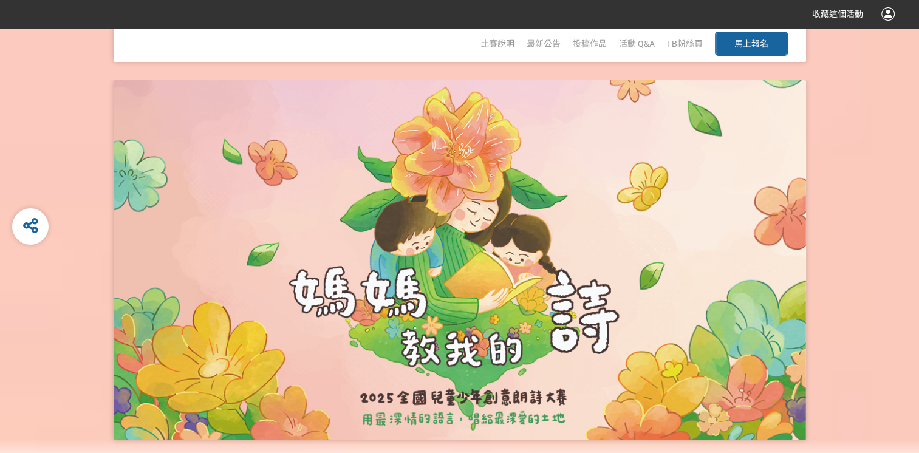
scroll to position [0, 0]
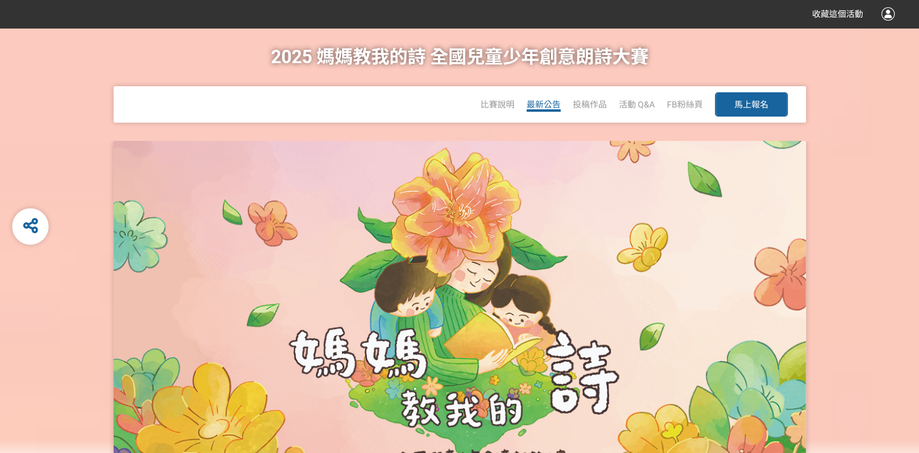
click at [542, 103] on span "最新公告" at bounding box center [544, 105] width 34 height 10
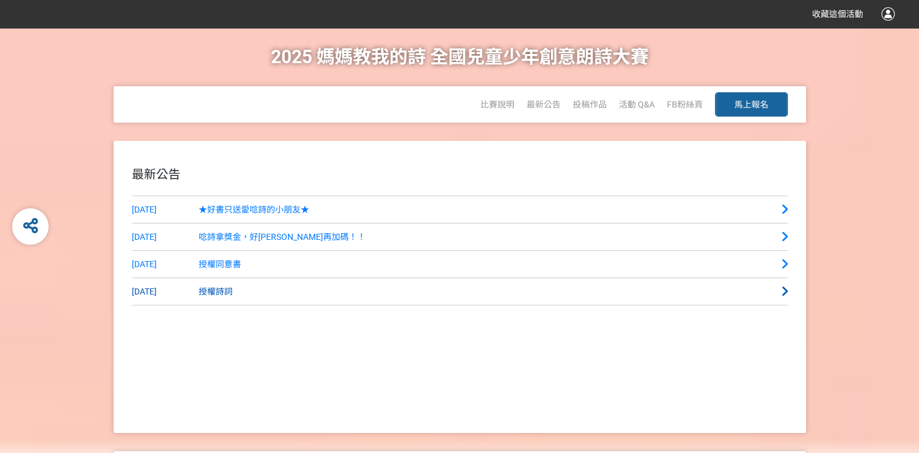
click at [220, 295] on span "授權詩詞" at bounding box center [216, 292] width 34 height 10
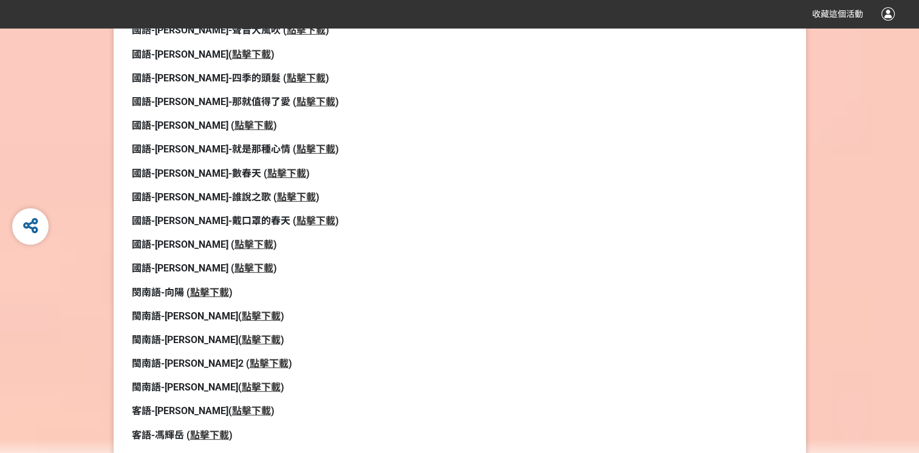
scroll to position [486, 0]
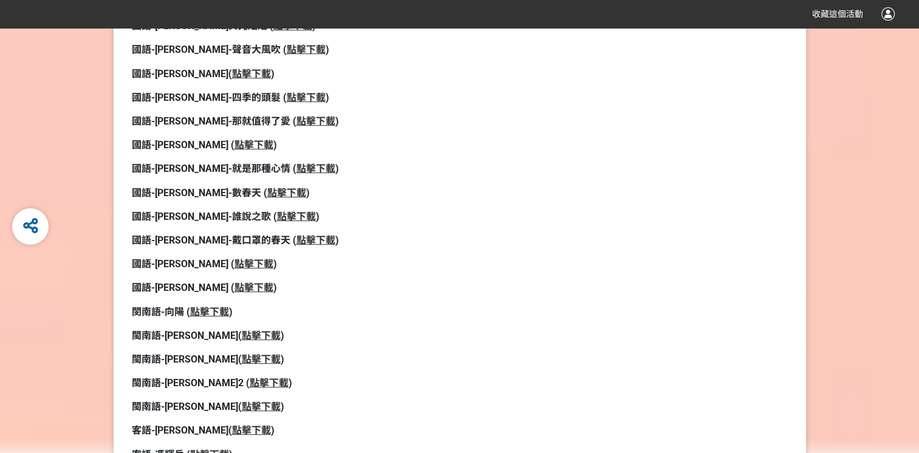
click at [267, 192] on strong "點擊下載" at bounding box center [286, 193] width 39 height 12
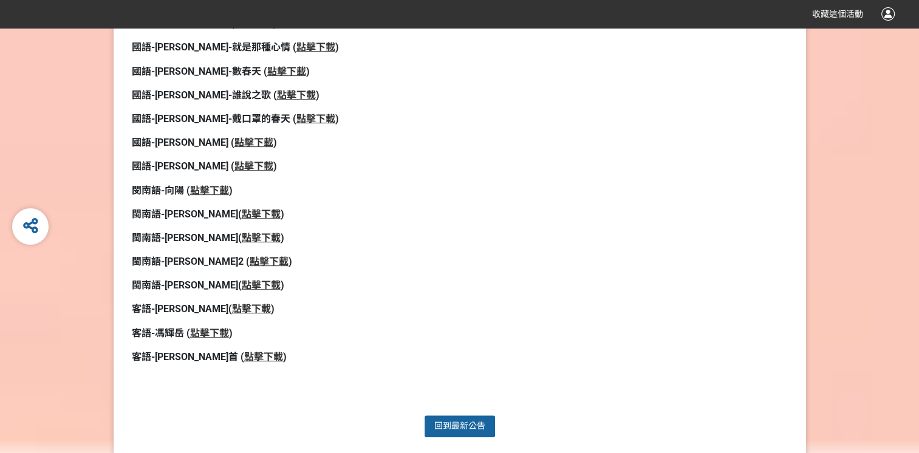
scroll to position [486, 0]
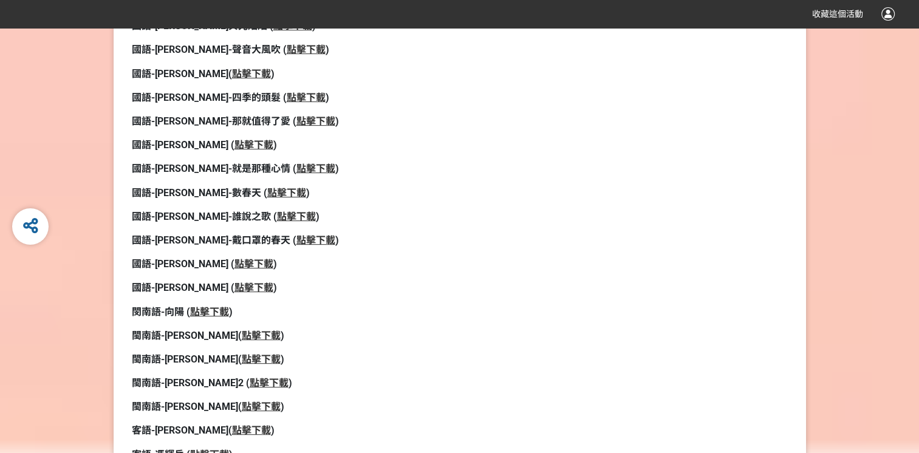
click at [296, 169] on strong "點擊下載" at bounding box center [315, 169] width 39 height 12
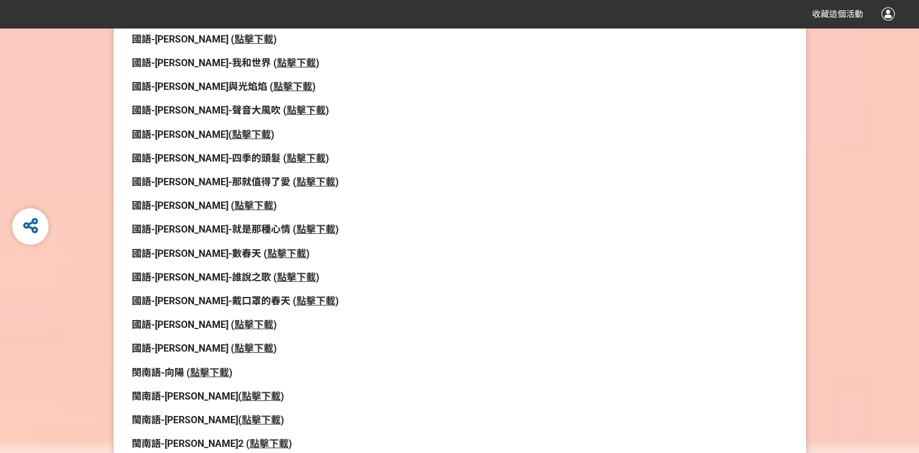
click at [296, 186] on strong "點擊下載" at bounding box center [315, 182] width 39 height 12
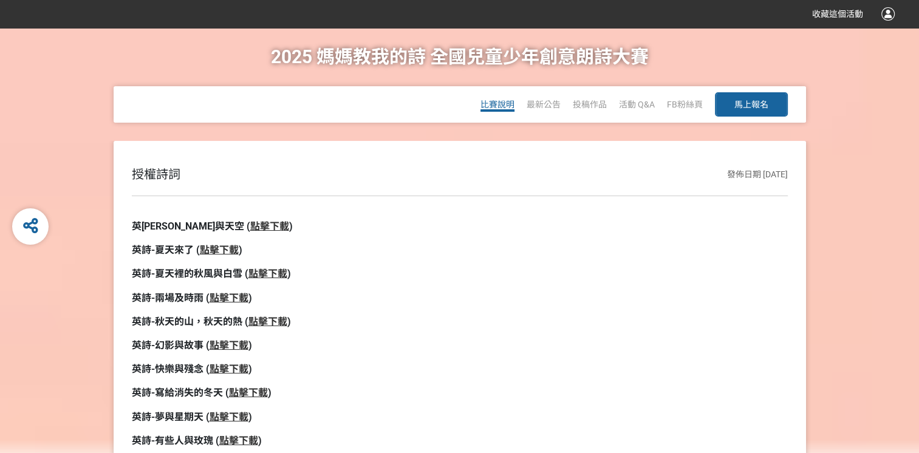
click at [484, 101] on span "比賽說明" at bounding box center [497, 105] width 34 height 10
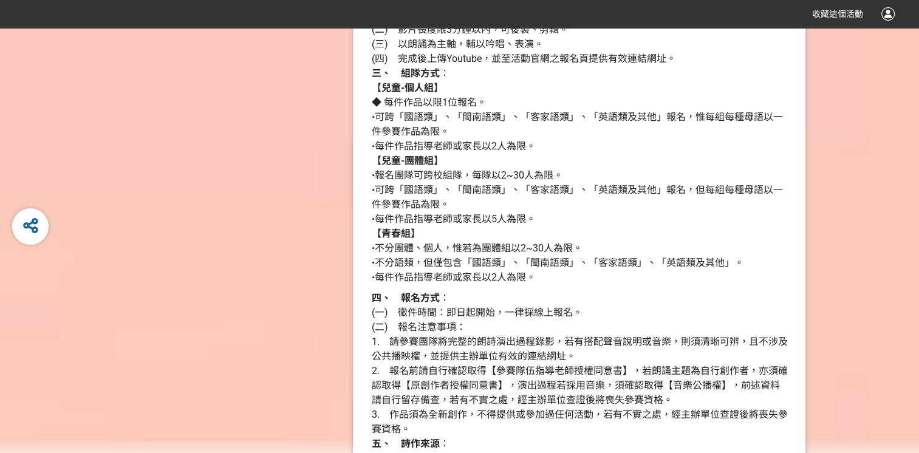
scroll to position [1033, 0]
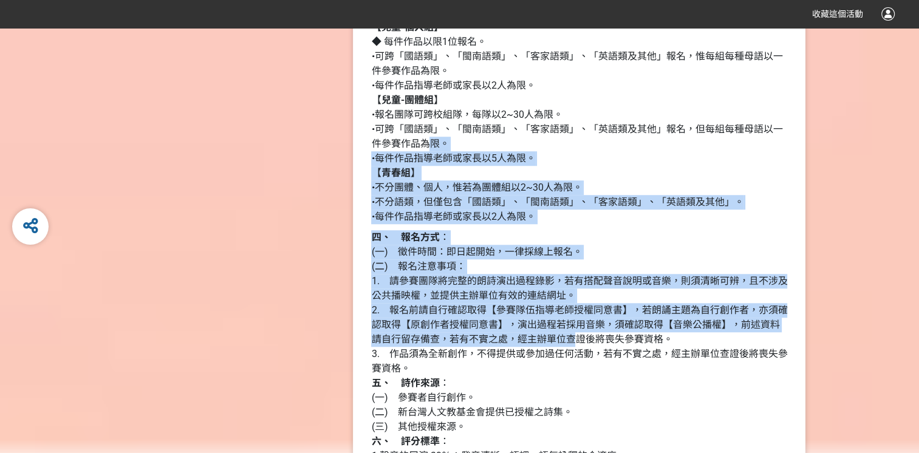
drag, startPoint x: 399, startPoint y: 149, endPoint x: 519, endPoint y: 333, distance: 219.9
click at [519, 333] on div "壹、活動緣起 為鼓勵學生學習運用臺灣母語，增進族群間之瞭解、尊重、包容及欣賞，推展並營造母語之優質學習環境，新台灣人文教基金會特於2011年起，舉辦「媽媽教我…" at bounding box center [579, 215] width 416 height 1408
click at [518, 333] on p "四、 報名方式 ： (一) 徵件時間：即日起開始，一律採線上報名。 (二) 報名注意事項： 1. 請參賽團隊將完整的朗詩演出過程錄影，若有搭配聲音說明或音樂，…" at bounding box center [579, 397] width 416 height 335
click at [454, 306] on span "2. 報名前請自行確認取得【參賽隊伍指導老師授權同意書】，若朗誦主題為自行創作者，亦須確認取得【原創作者授權同意書】，演出過程若採用音樂，須確認取得【音樂公播…" at bounding box center [579, 324] width 416 height 41
click at [428, 309] on span "2. 報名前請自行確認取得【參賽隊伍指導老師授權同意書】，若朗誦主題為自行創作者，亦須確認取得【原創作者授權同意書】，演出過程若採用音樂，須確認取得【音樂公播…" at bounding box center [579, 324] width 416 height 41
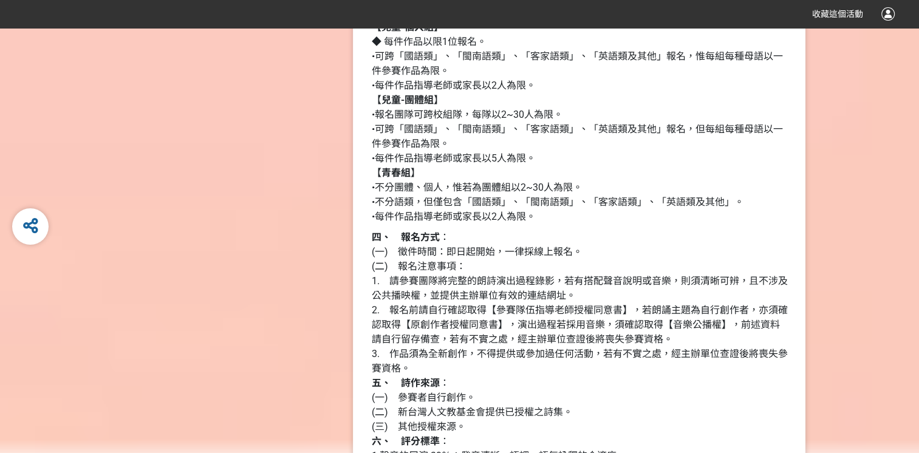
drag, startPoint x: 428, startPoint y: 311, endPoint x: 705, endPoint y: 339, distance: 278.4
click at [705, 339] on p "四、 報名方式 ： (一) 徵件時間：即日起開始，一律採線上報名。 (二) 報名注意事項： 1. 請參賽團隊將完整的朗詩演出過程錄影，若有搭配聲音說明或音樂，…" at bounding box center [579, 397] width 416 height 335
drag, startPoint x: 705, startPoint y: 339, endPoint x: 660, endPoint y: 343, distance: 45.1
click at [660, 343] on span "2. 報名前請自行確認取得【參賽隊伍指導老師授權同意書】，若朗誦主題為自行創作者，亦須確認取得【原創作者授權同意書】，演出過程若採用音樂，須確認取得【音樂公播…" at bounding box center [579, 324] width 416 height 41
click at [595, 340] on span "2. 報名前請自行確認取得【參賽隊伍指導老師授權同意書】，若朗誦主題為自行創作者，亦須確認取得【原創作者授權同意書】，演出過程若採用音樂，須確認取得【音樂公播…" at bounding box center [579, 324] width 416 height 41
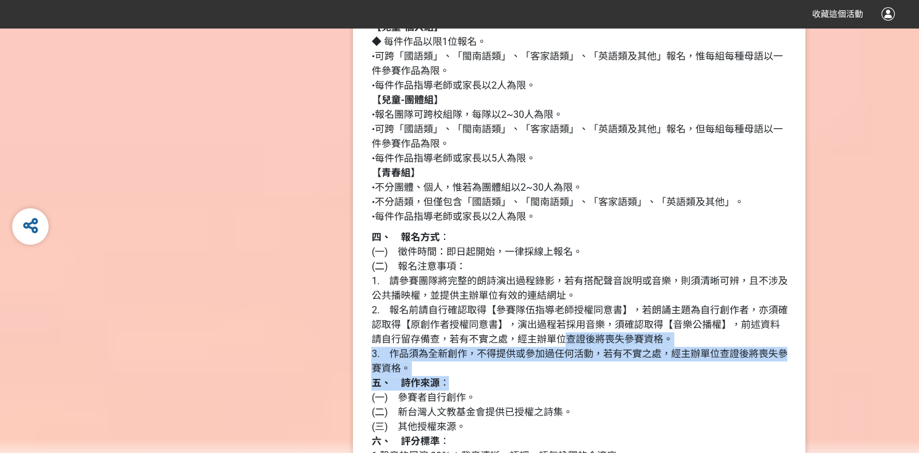
drag, startPoint x: 510, startPoint y: 337, endPoint x: 726, endPoint y: 390, distance: 223.3
click at [726, 390] on p "四、 報名方式 ： (一) 徵件時間：即日起開始，一律採線上報名。 (二) 報名注意事項： 1. 請參賽團隊將完整的朗詩演出過程錄影，若有搭配聲音說明或音樂，…" at bounding box center [579, 397] width 416 height 335
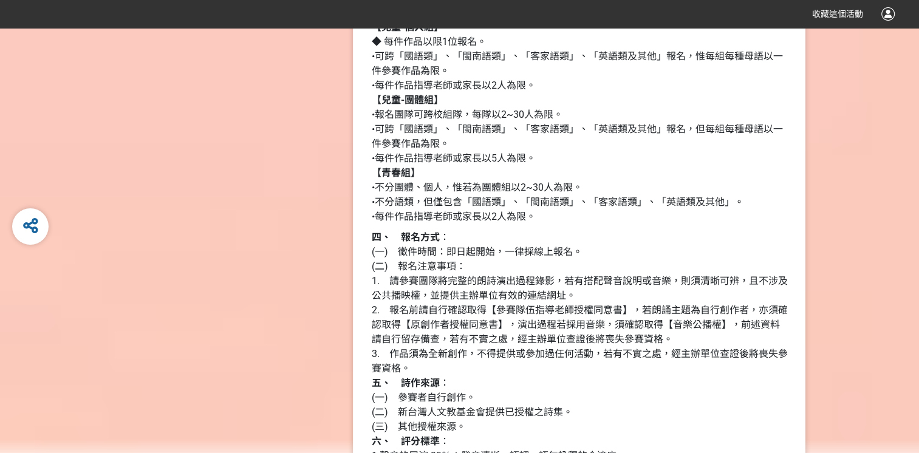
drag, startPoint x: 726, startPoint y: 390, endPoint x: 614, endPoint y: 392, distance: 112.4
click at [614, 392] on p "四、 報名方式 ： (一) 徵件時間：即日起開始，一律採線上報名。 (二) 報名注意事項： 1. 請參賽團隊將完整的朗詩演出過程錄影，若有搭配聲音說明或音樂，…" at bounding box center [579, 397] width 416 height 335
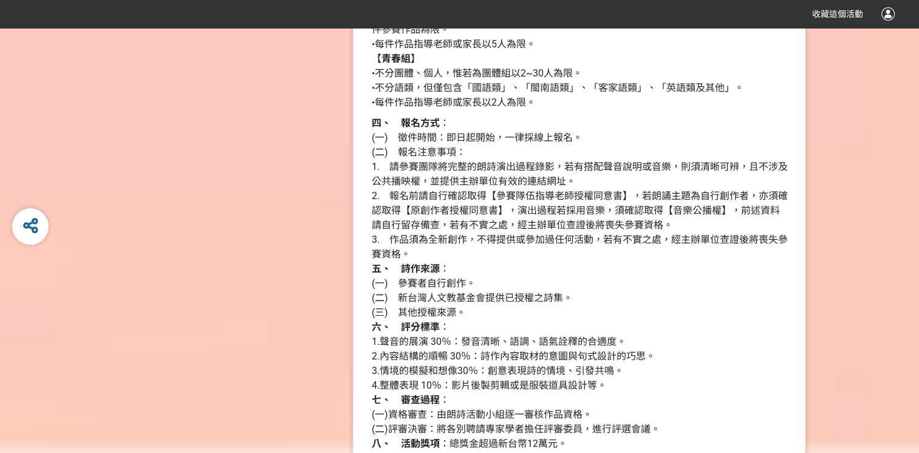
scroll to position [1154, 0]
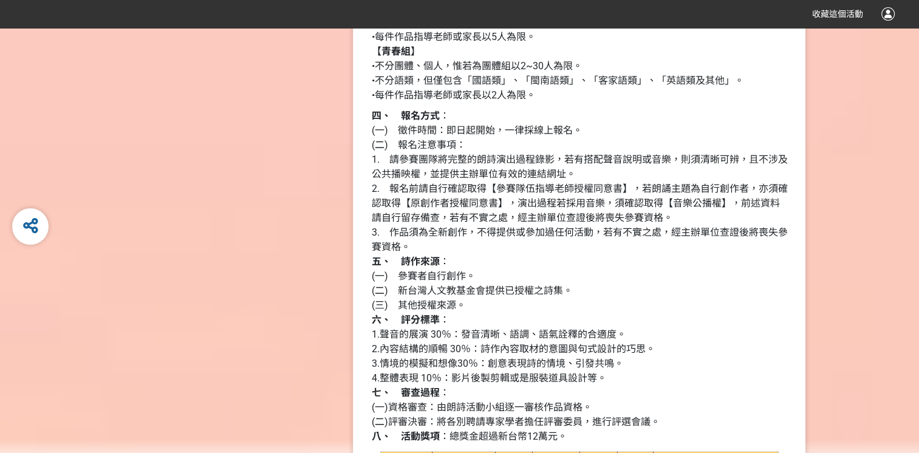
drag, startPoint x: 454, startPoint y: 276, endPoint x: 499, endPoint y: 307, distance: 54.2
click at [499, 307] on p "四、 報名方式 ： (一) 徵件時間：即日起開始，一律採線上報名。 (二) 報名注意事項： 1. 請參賽團隊將完整的朗詩演出過程錄影，若有搭配聲音說明或音樂，…" at bounding box center [579, 276] width 416 height 335
click at [453, 320] on p "四、 報名方式 ： (一) 徵件時間：即日起開始，一律採線上報名。 (二) 報名注意事項： 1. 請參賽團隊將完整的朗詩演出過程錄影，若有搭配聲音說明或音樂，…" at bounding box center [579, 276] width 416 height 335
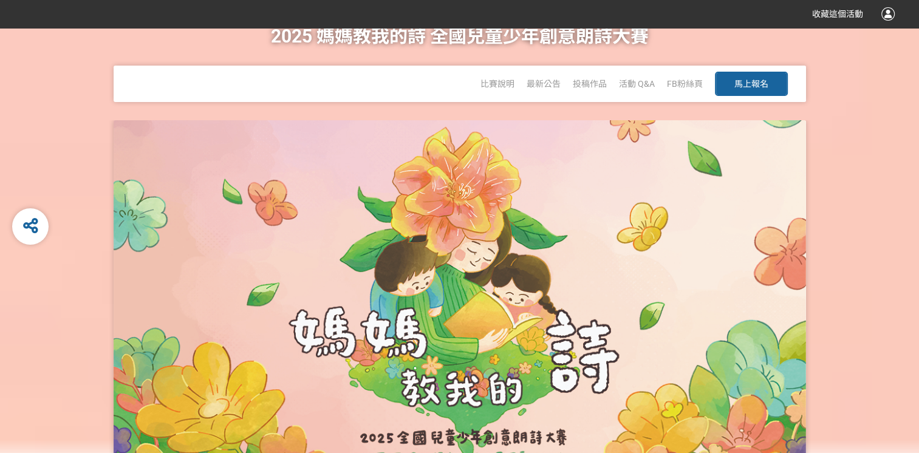
scroll to position [0, 0]
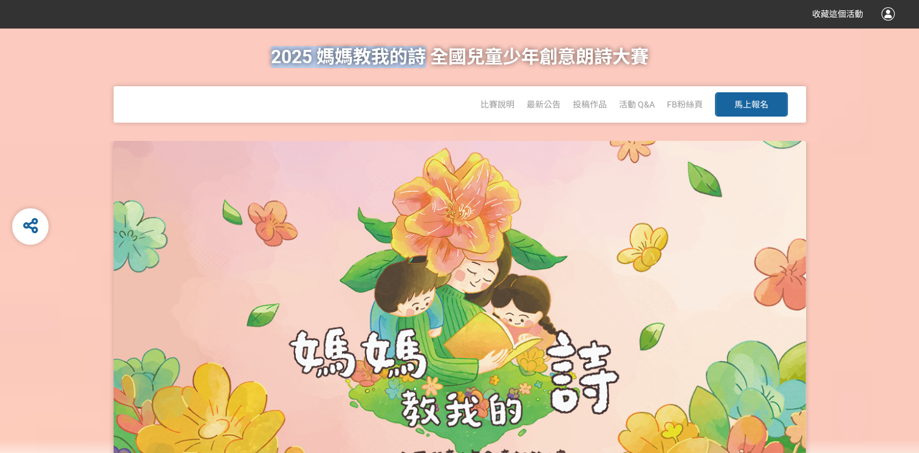
drag, startPoint x: 273, startPoint y: 55, endPoint x: 421, endPoint y: 58, distance: 148.2
click at [421, 58] on h1 "2025 媽媽教我的詩 全國兒童少年創意朗詩大賽" at bounding box center [460, 57] width 378 height 58
copy h1 "2025 媽媽教我的詩"
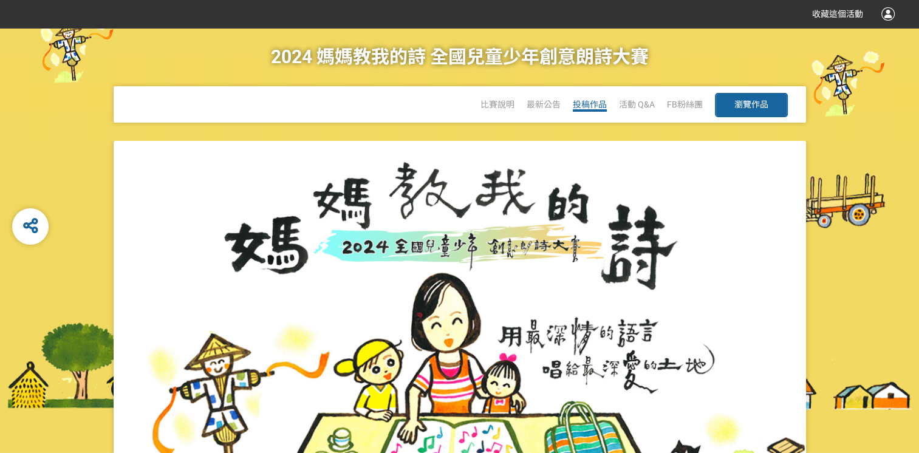
click at [586, 105] on span "投稿作品" at bounding box center [590, 105] width 34 height 10
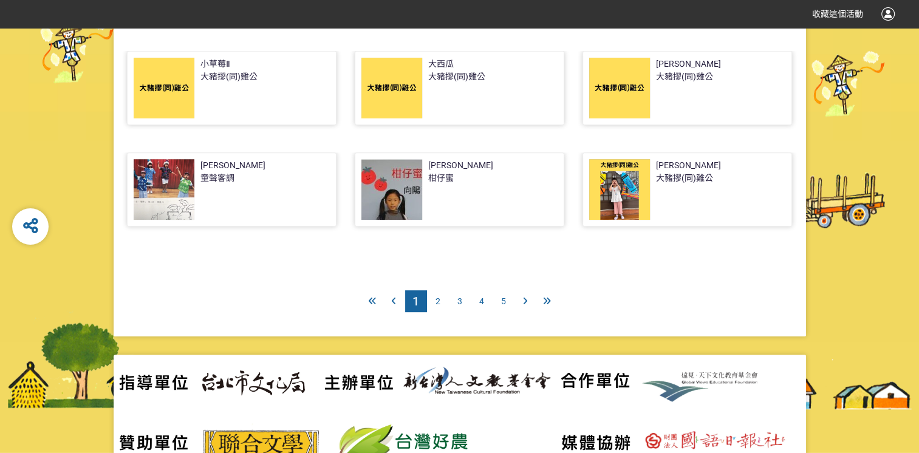
scroll to position [425, 0]
click at [436, 301] on span "2" at bounding box center [438, 301] width 5 height 10
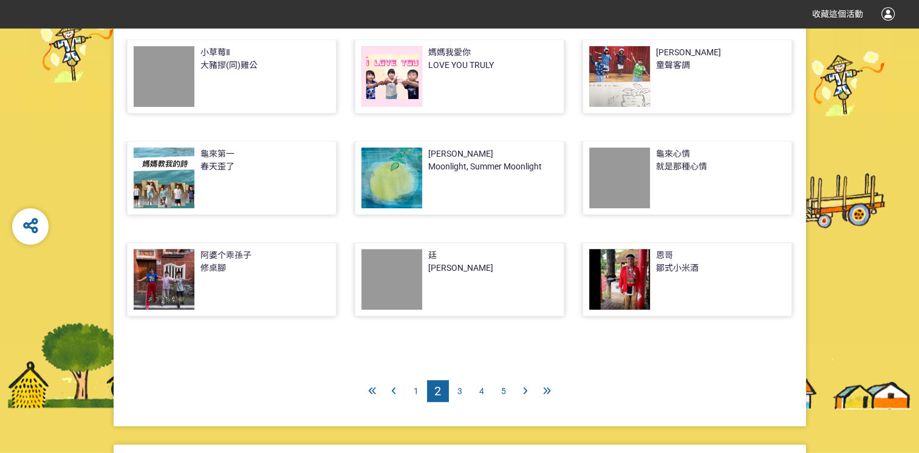
scroll to position [364, 0]
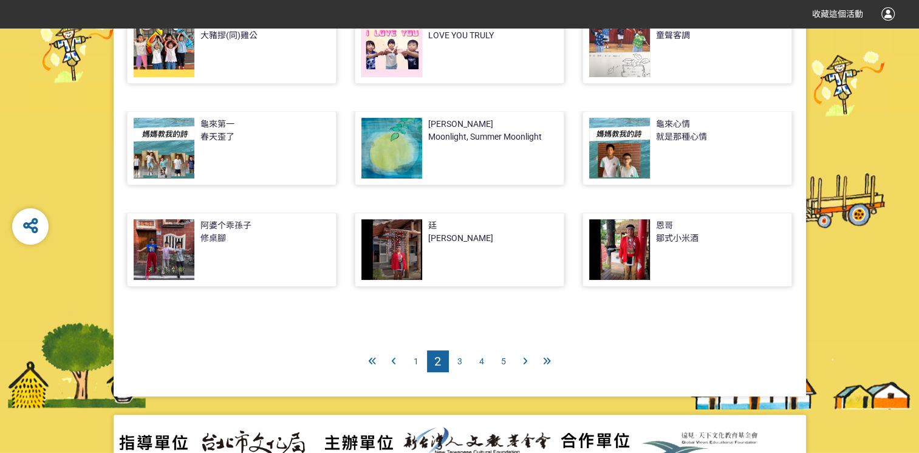
click at [452, 358] on div "3" at bounding box center [460, 361] width 22 height 22
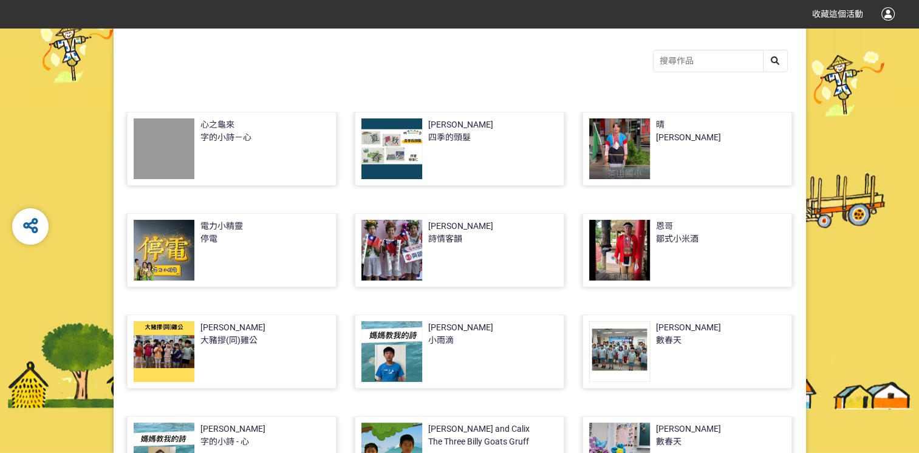
scroll to position [182, 0]
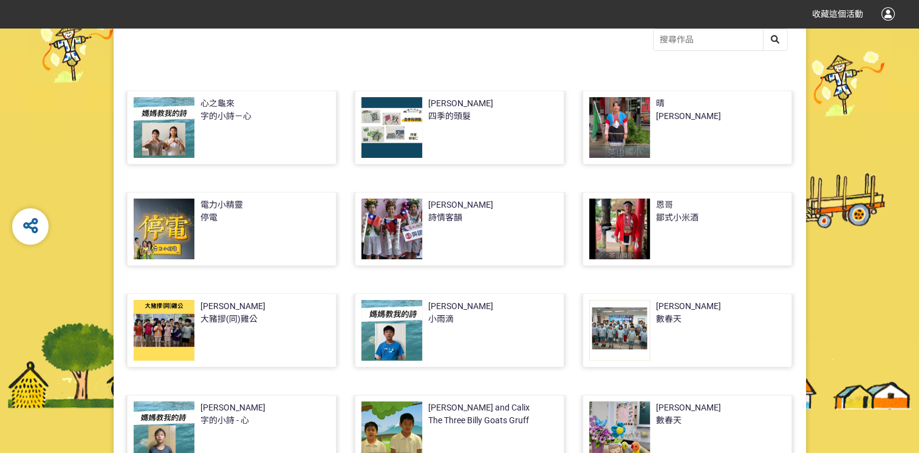
click at [434, 307] on div "[PERSON_NAME]" at bounding box center [460, 306] width 65 height 13
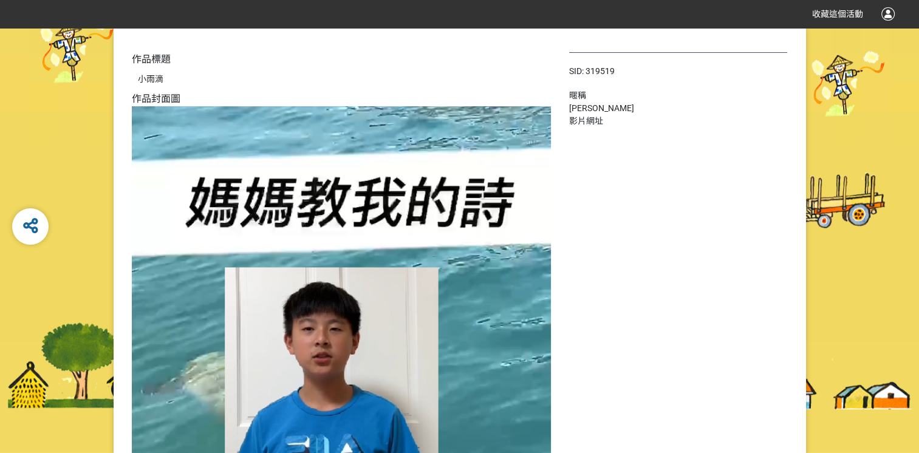
scroll to position [95, 0]
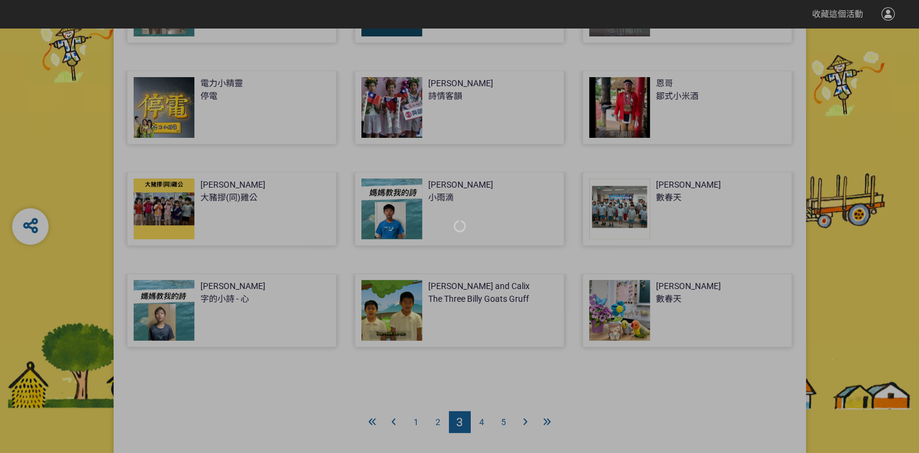
scroll to position [364, 0]
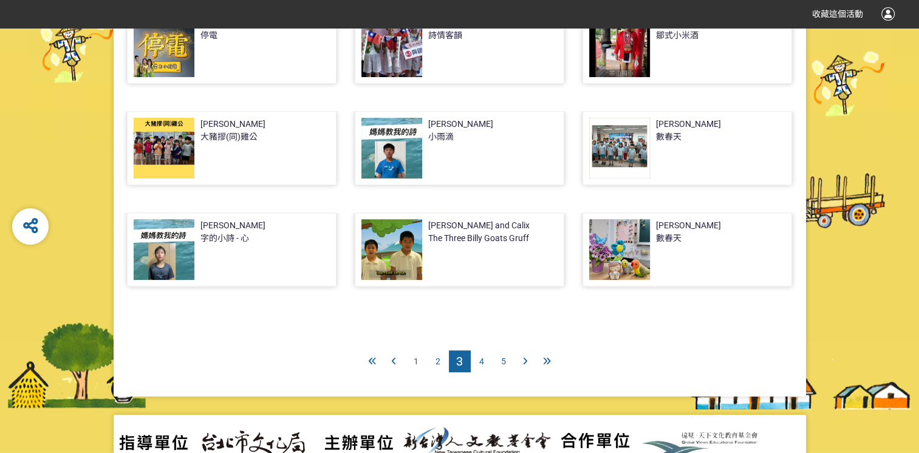
click at [673, 135] on div "數春天" at bounding box center [669, 137] width 26 height 13
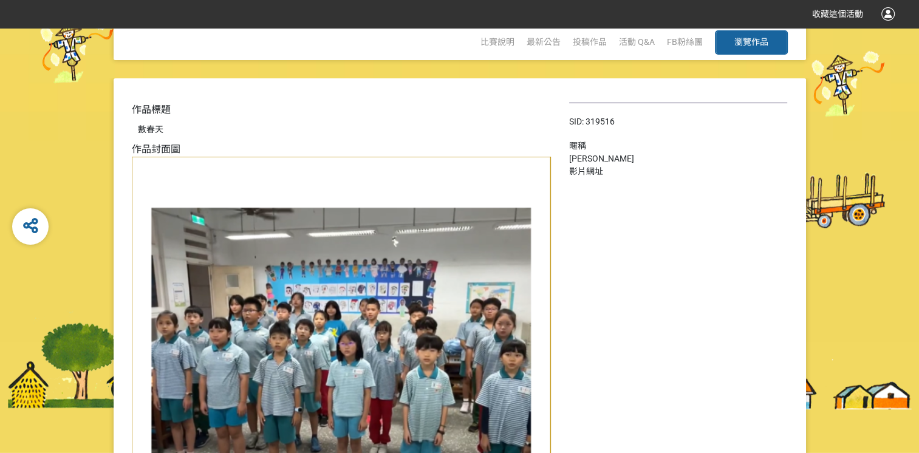
scroll to position [121, 0]
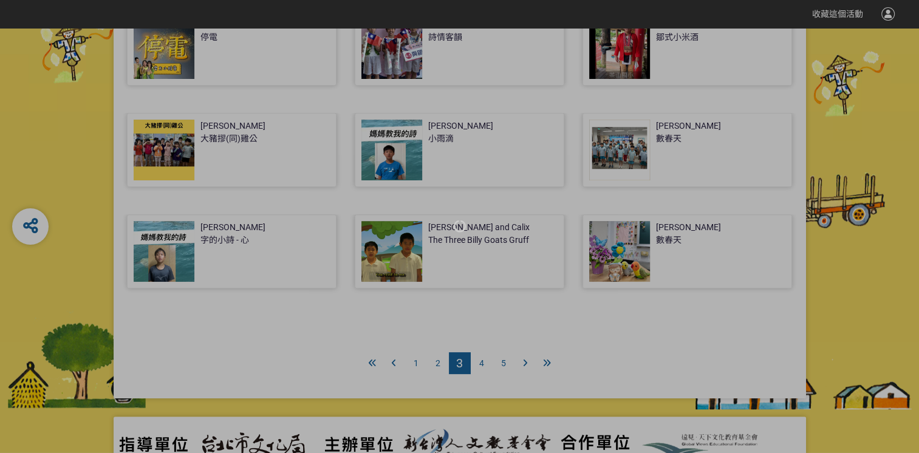
scroll to position [364, 0]
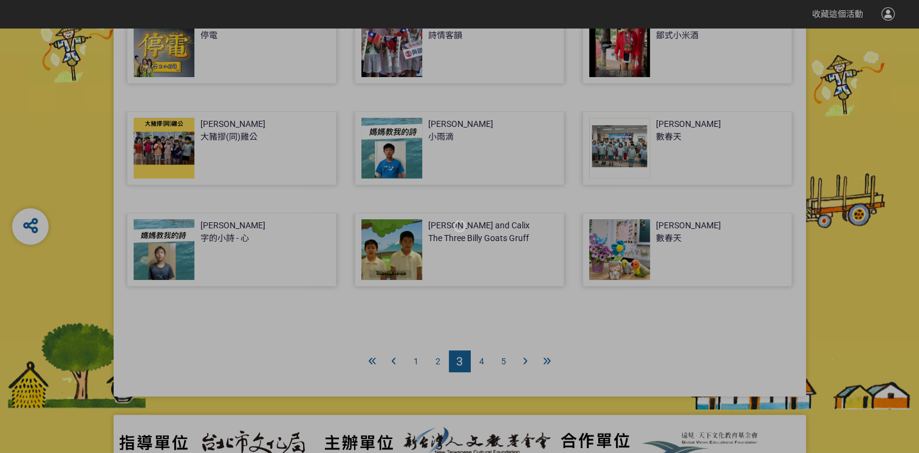
click at [219, 231] on div at bounding box center [459, 226] width 919 height 453
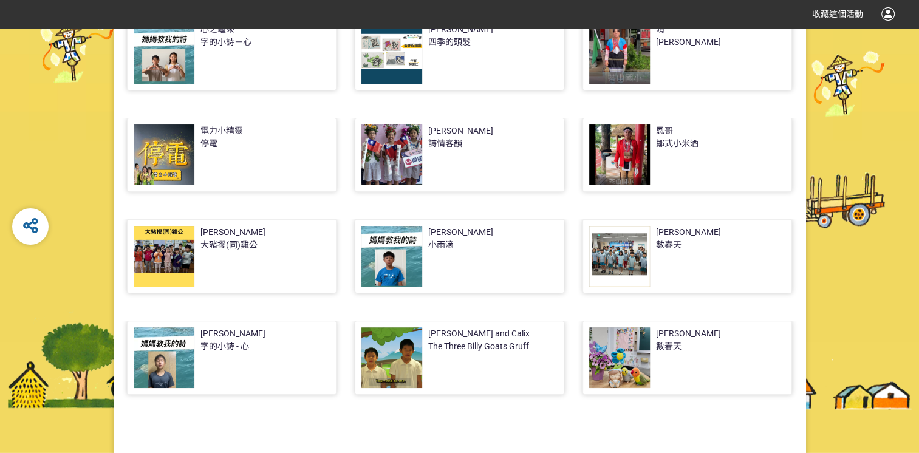
scroll to position [182, 0]
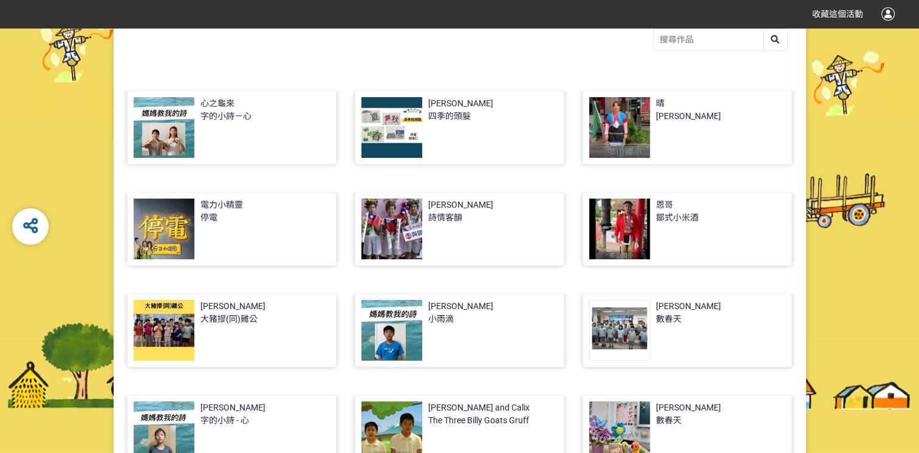
click at [225, 208] on div "電力小精靈" at bounding box center [221, 205] width 43 height 13
